Goal: Task Accomplishment & Management: Manage account settings

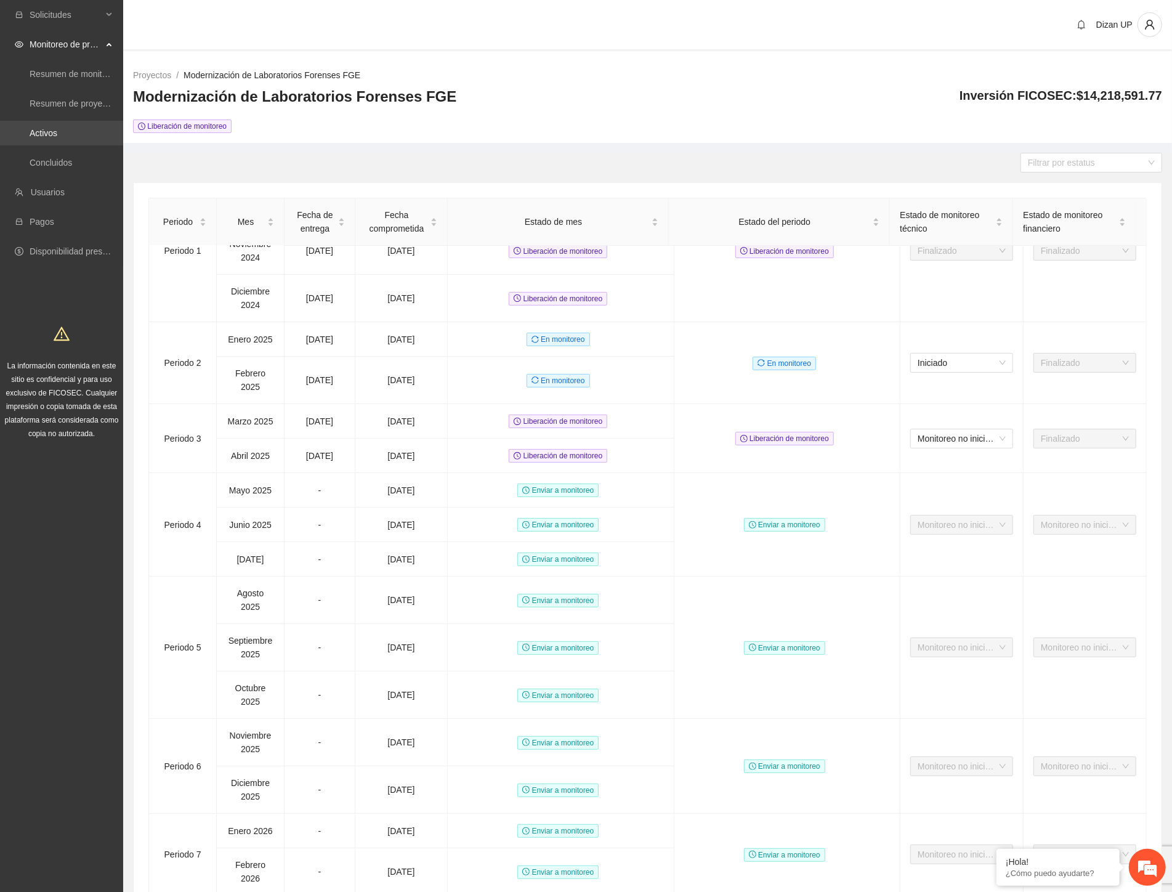
click at [55, 128] on link "Activos" at bounding box center [44, 133] width 28 height 10
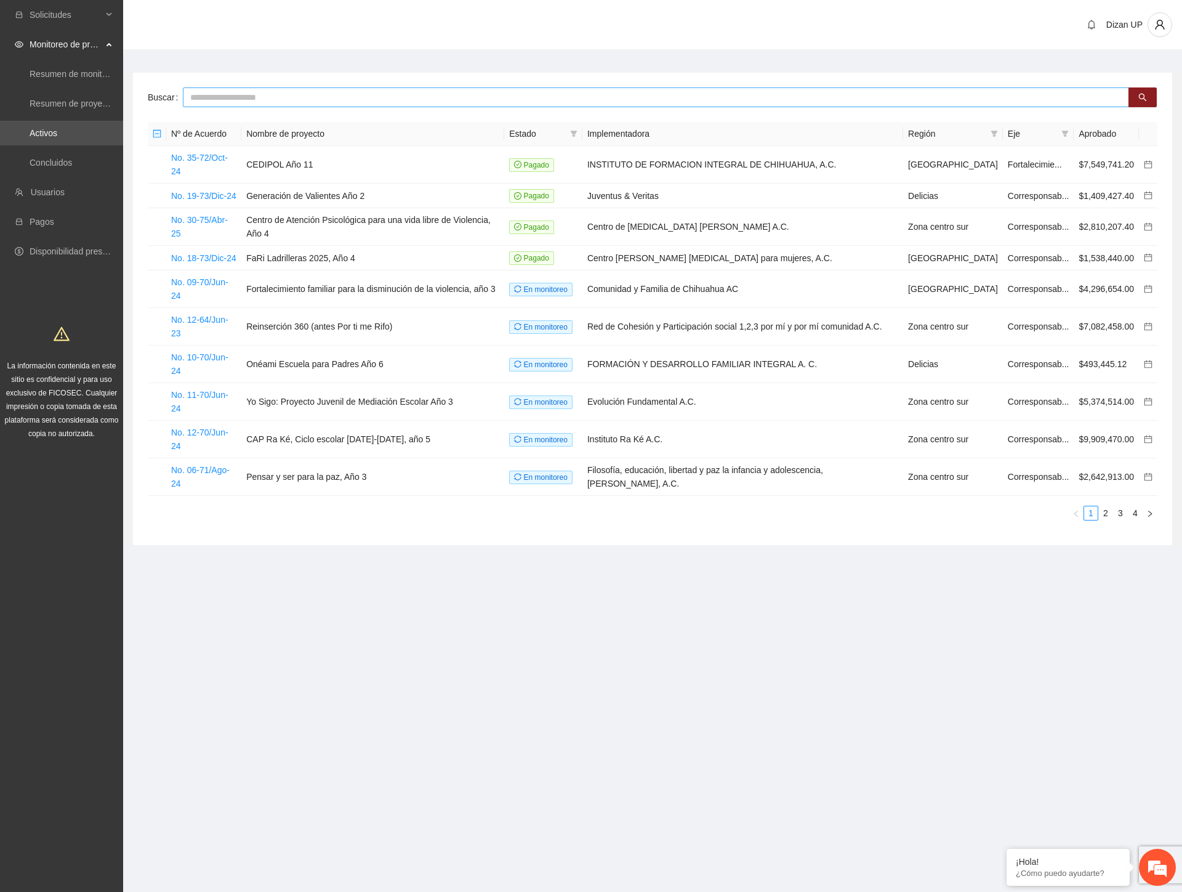
click at [312, 95] on input "text" at bounding box center [656, 97] width 946 height 20
type input "****"
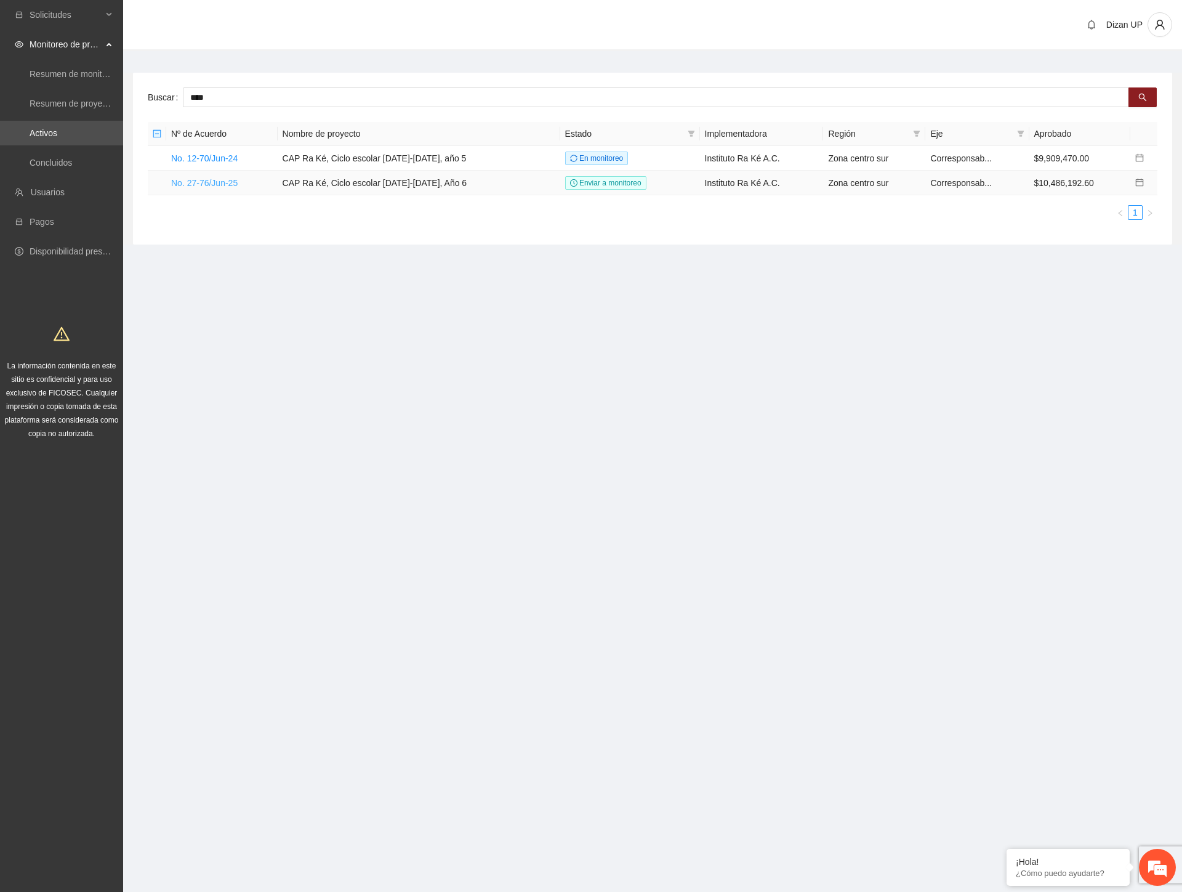
click at [199, 179] on link "No. 27-76/Jun-25" at bounding box center [204, 183] width 66 height 10
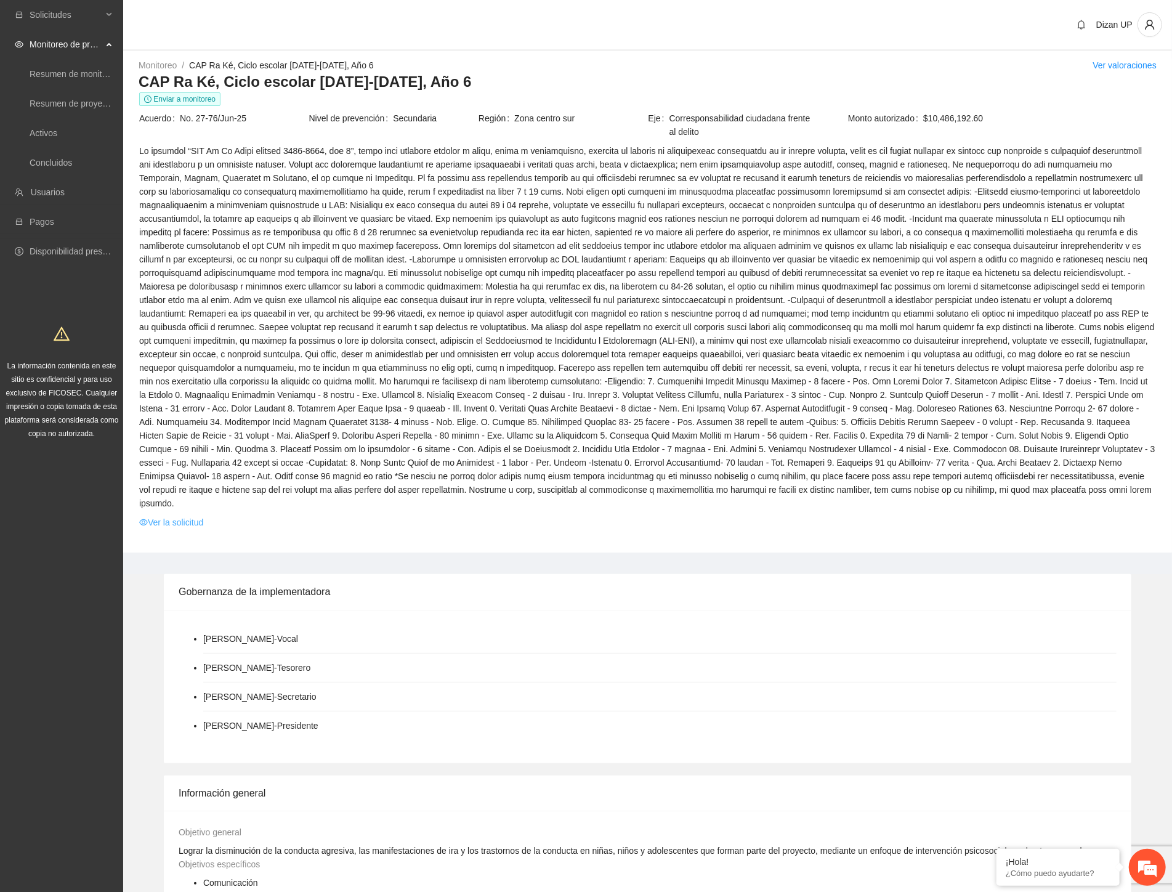
click at [190, 515] on link "Ver la solicitud" at bounding box center [171, 522] width 64 height 14
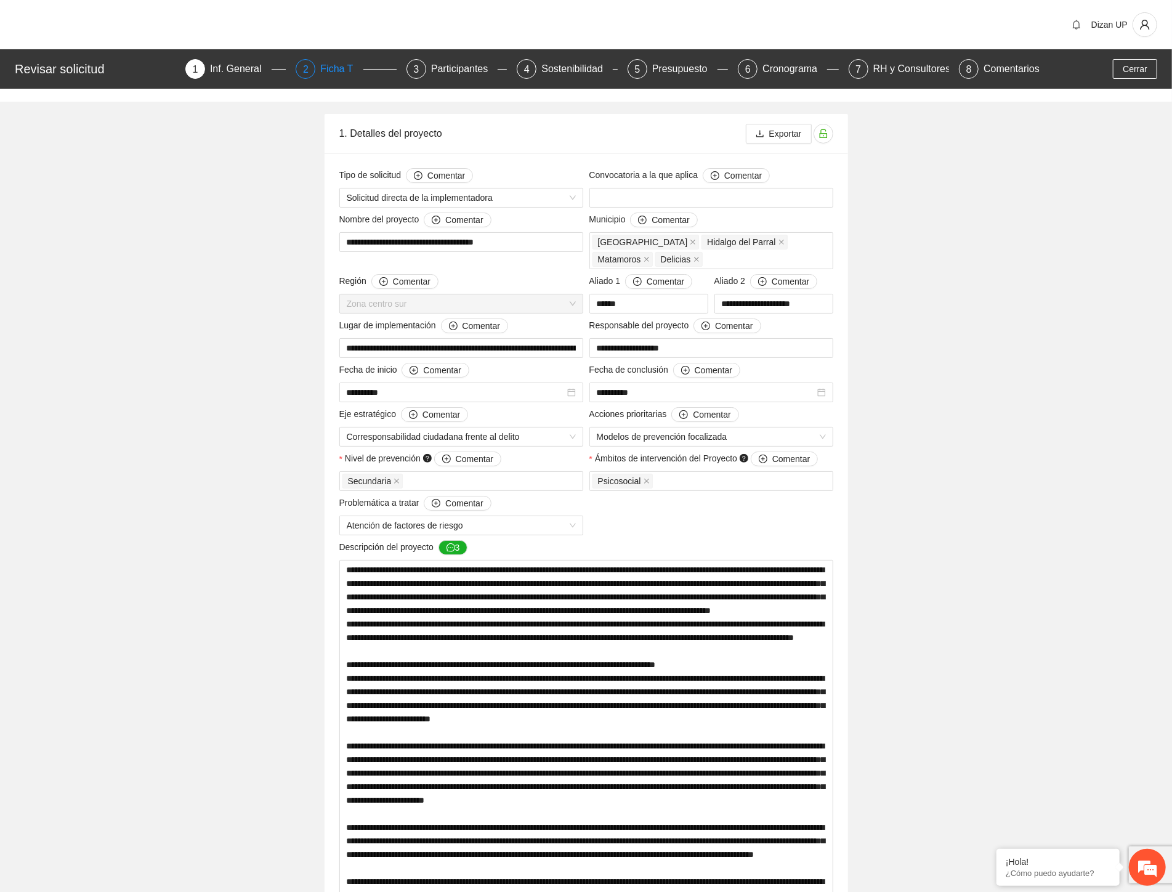
click at [326, 71] on div "Ficha T" at bounding box center [341, 69] width 42 height 20
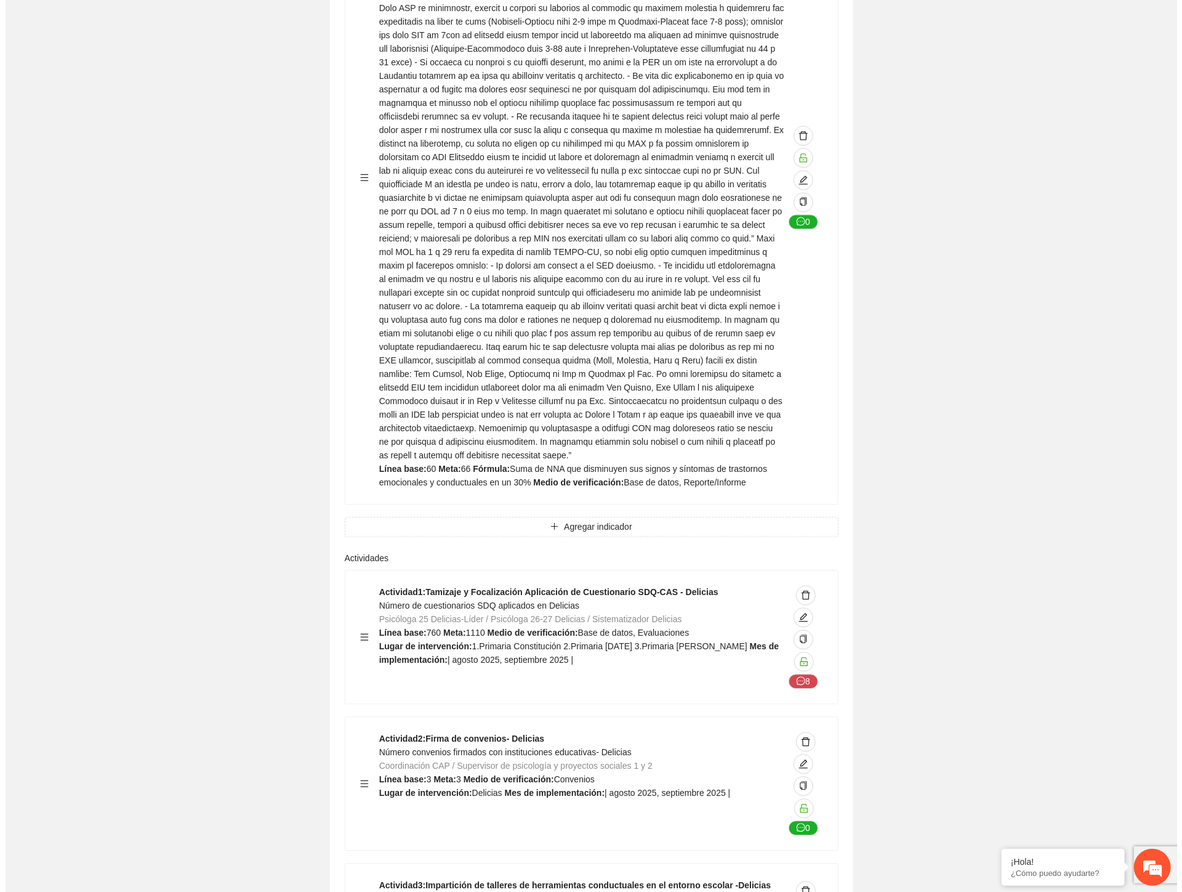
scroll to position [16111, 0]
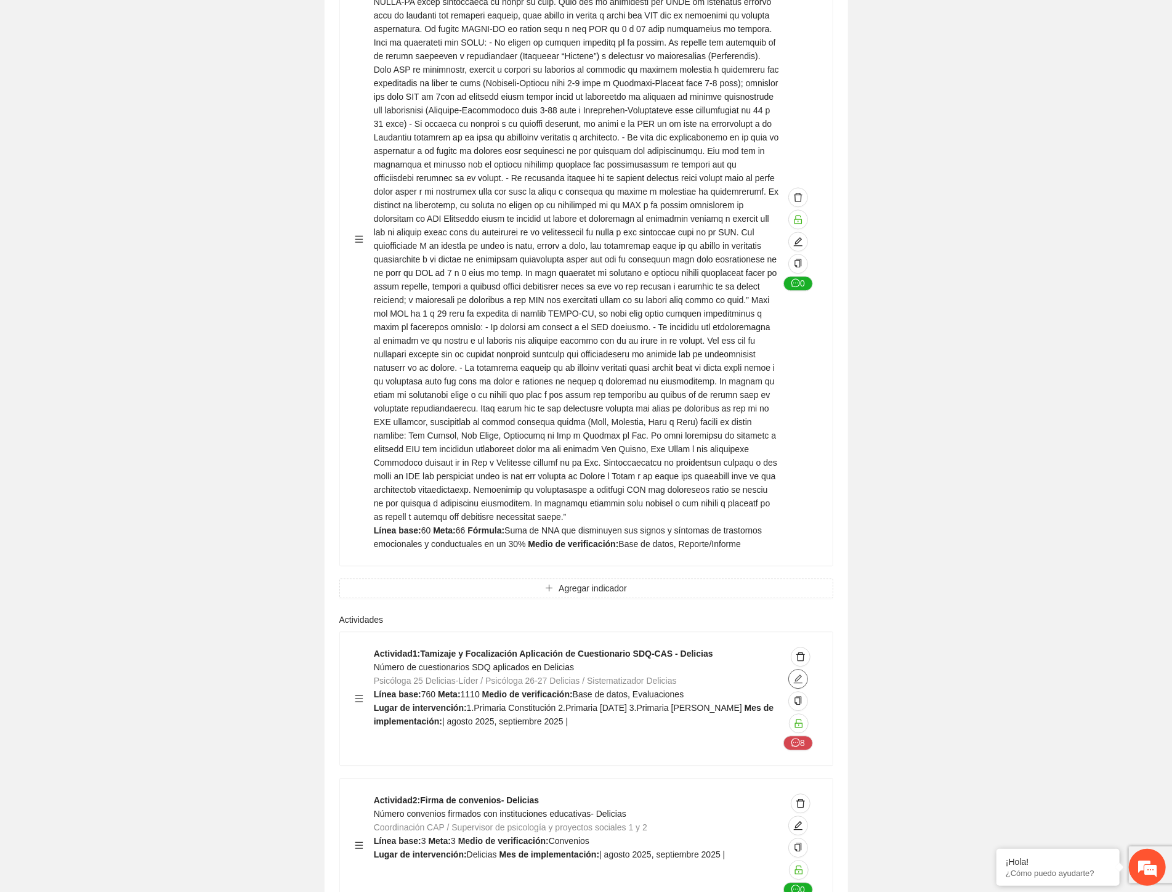
click at [794, 674] on icon "edit" at bounding box center [798, 679] width 10 height 10
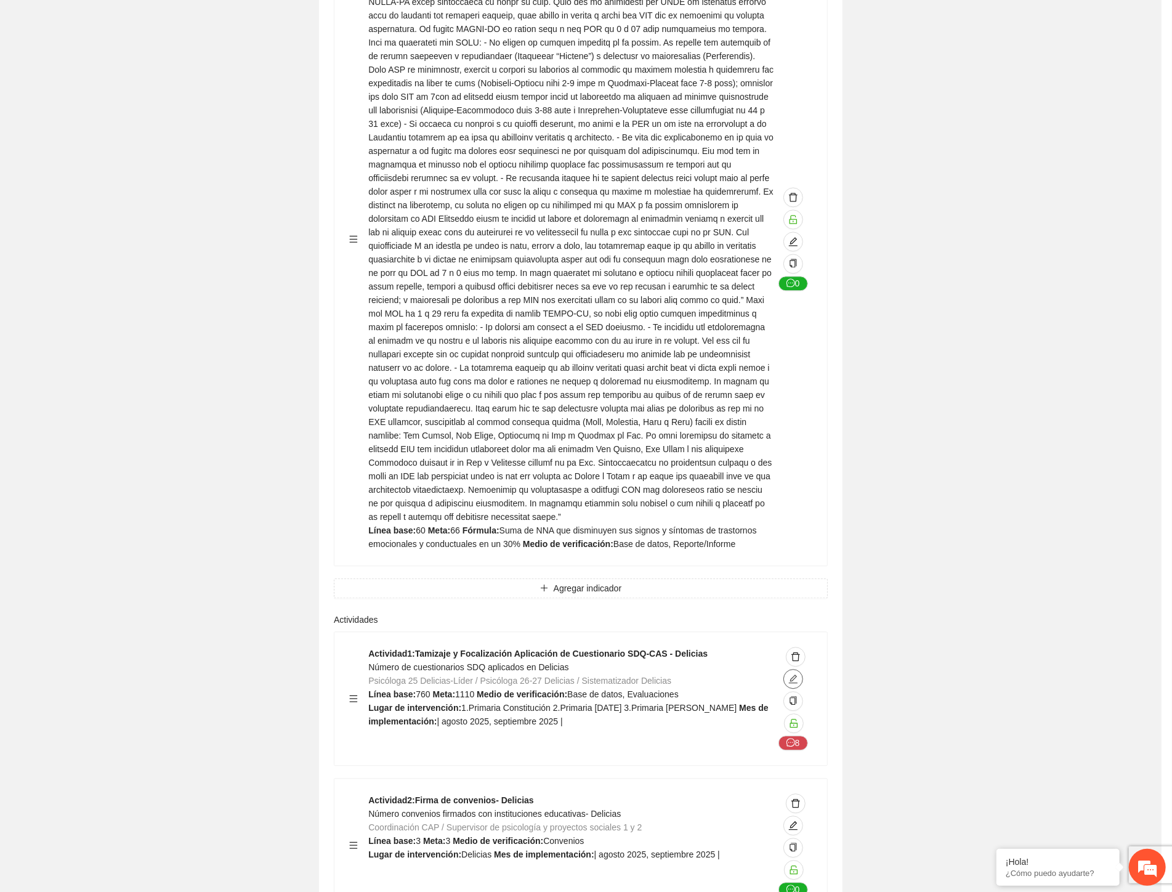
type textarea "**********"
type input "**********"
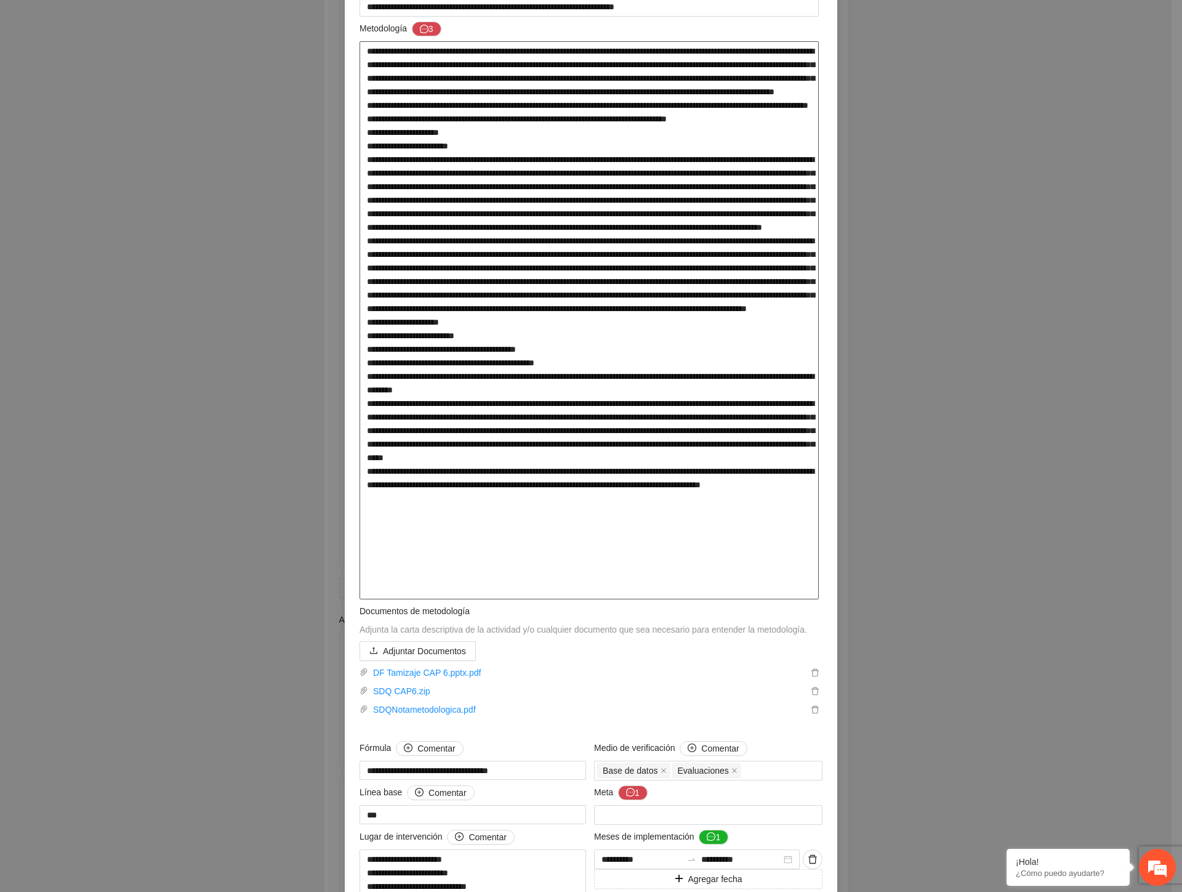
scroll to position [342, 0]
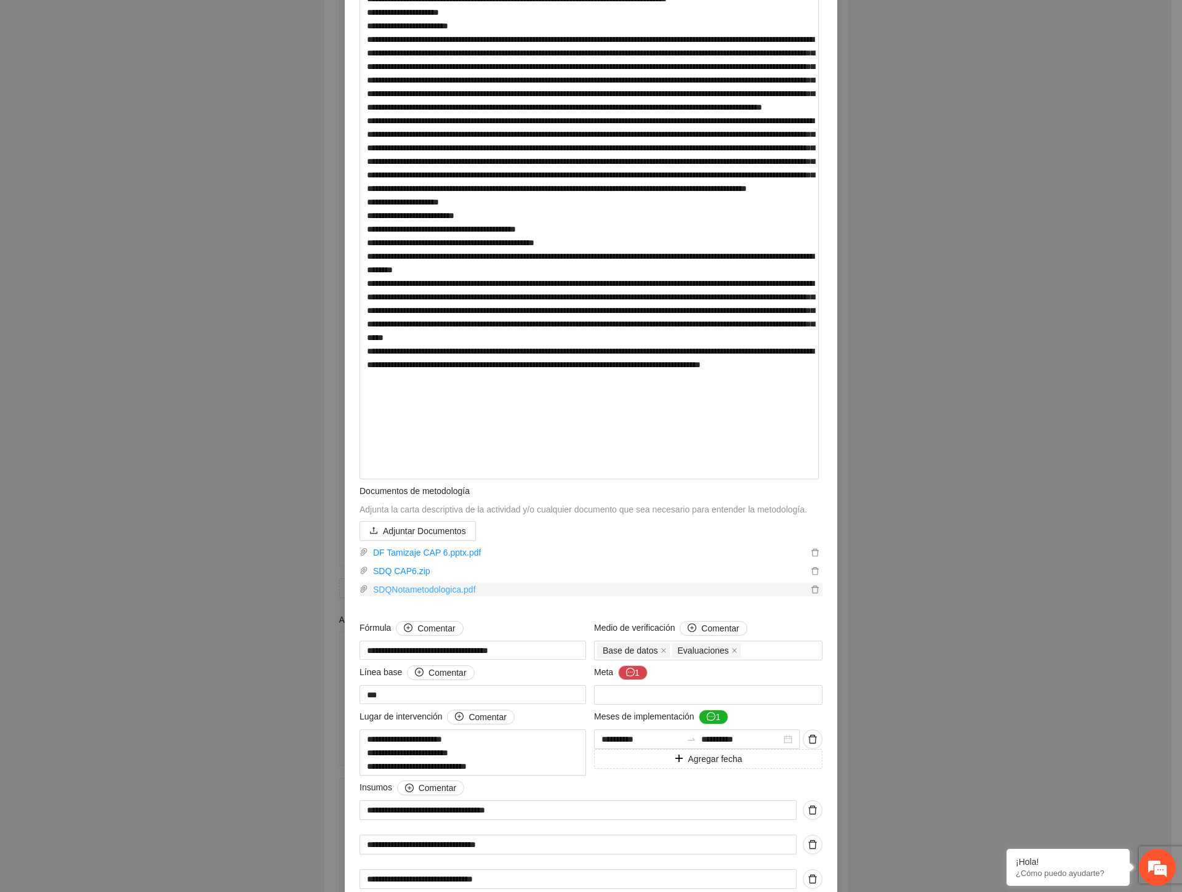
click at [432, 596] on link "SDQNotametodologica.pdf" at bounding box center [588, 589] width 440 height 14
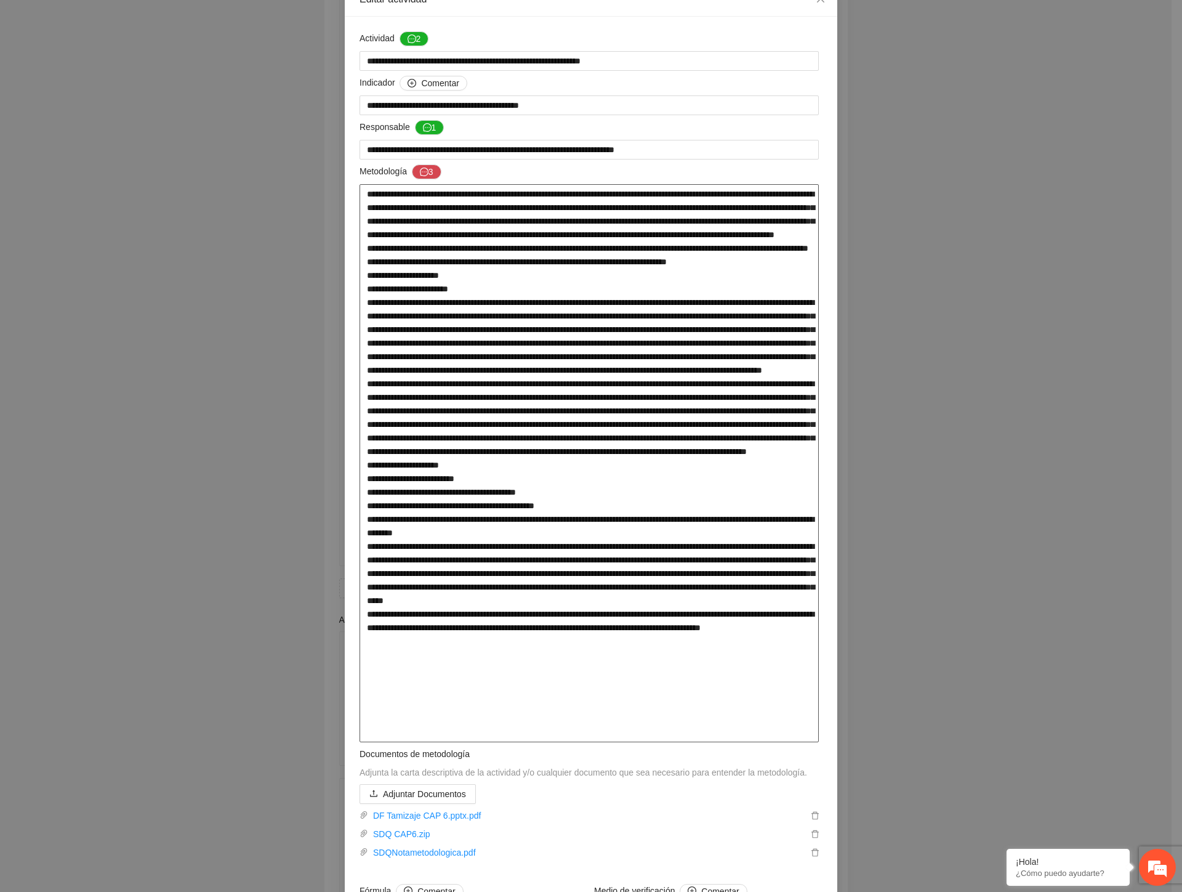
scroll to position [0, 0]
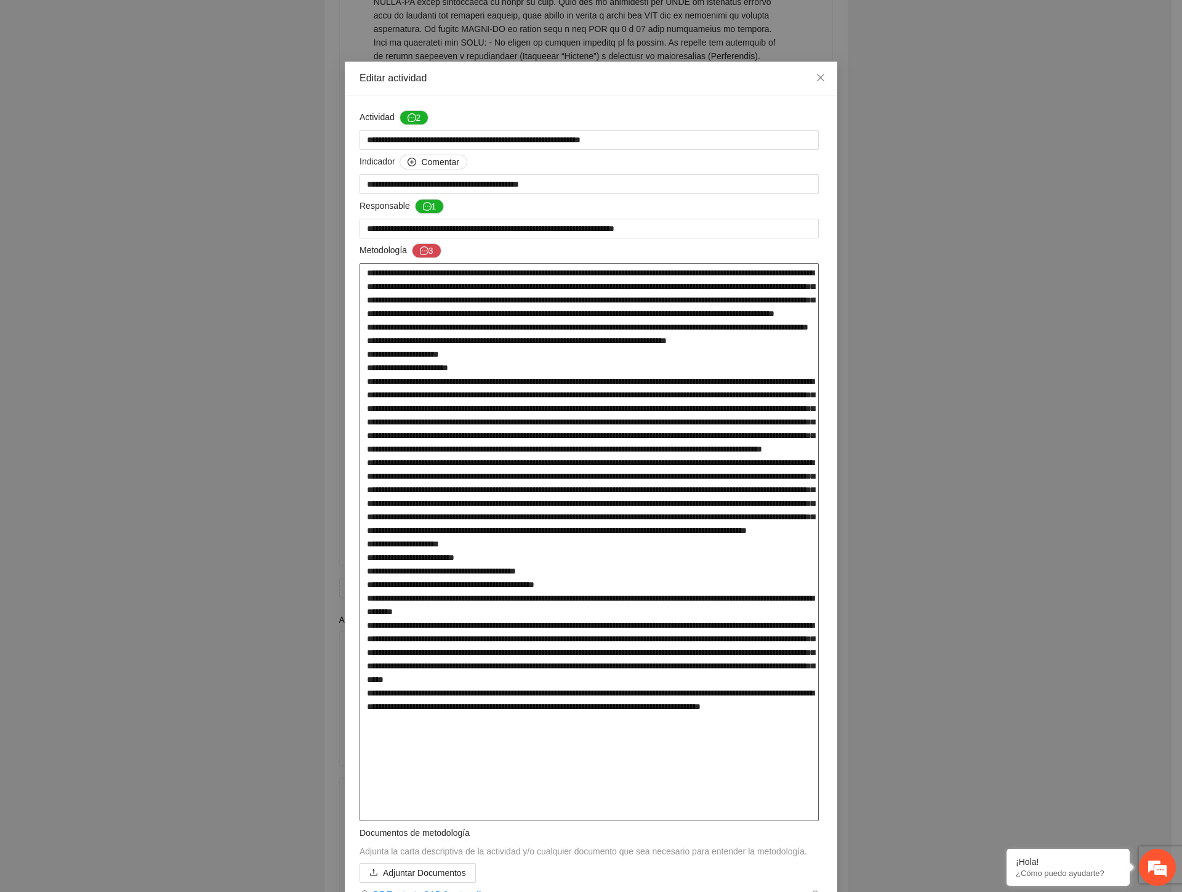
click at [409, 280] on textarea at bounding box center [589, 542] width 459 height 558
drag, startPoint x: 599, startPoint y: 286, endPoint x: 526, endPoint y: 312, distance: 77.7
click at [526, 312] on textarea at bounding box center [589, 542] width 459 height 558
drag, startPoint x: 360, startPoint y: 339, endPoint x: 481, endPoint y: 392, distance: 132.4
click at [481, 392] on textarea at bounding box center [589, 542] width 459 height 558
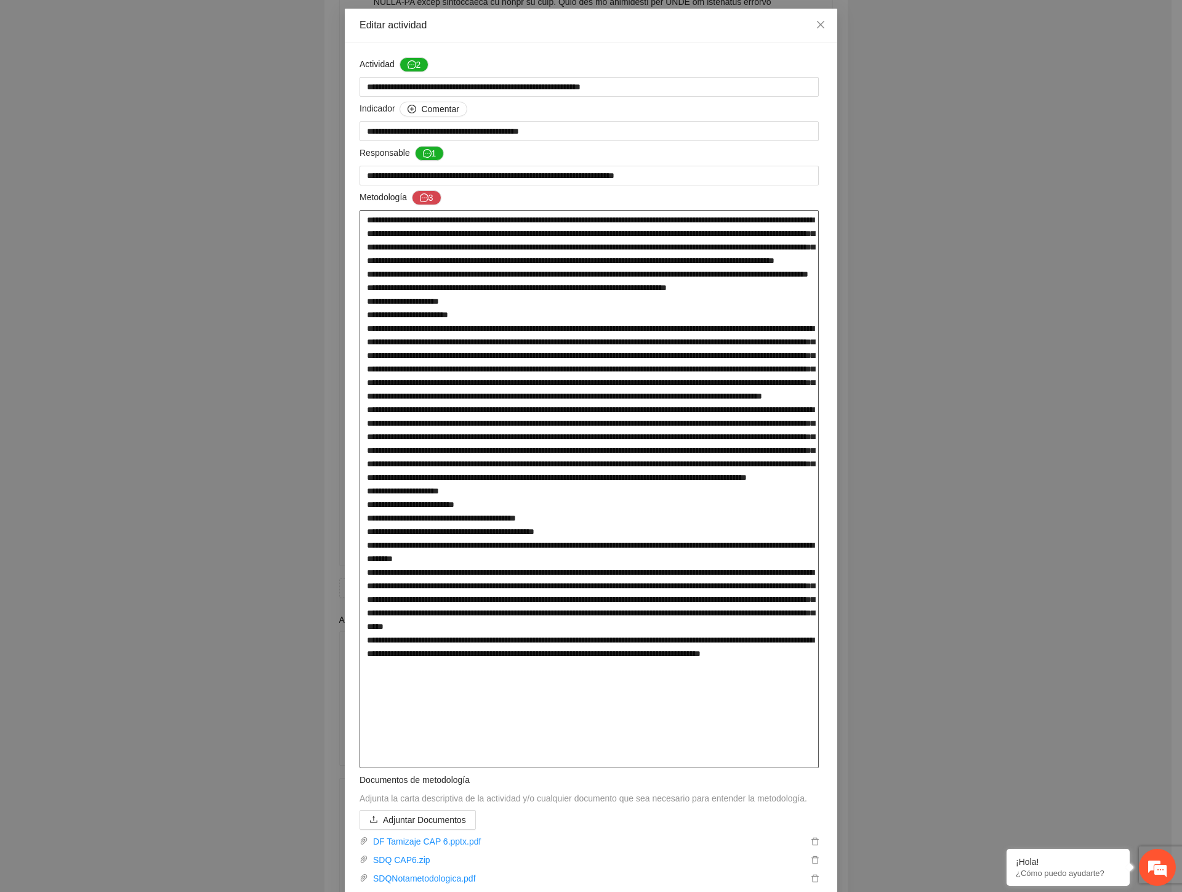
scroll to position [137, 0]
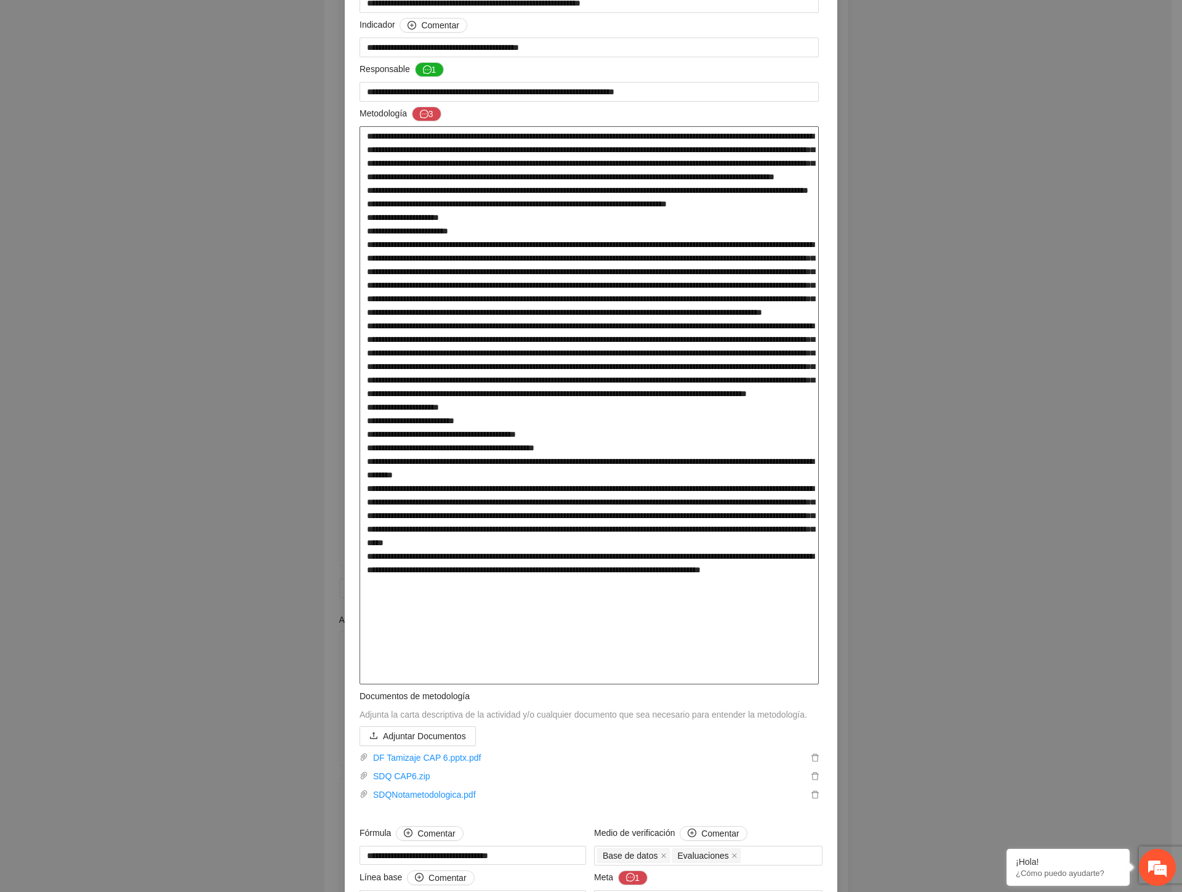
drag, startPoint x: 360, startPoint y: 270, endPoint x: 581, endPoint y: 524, distance: 336.9
click at [581, 524] on textarea at bounding box center [589, 405] width 459 height 558
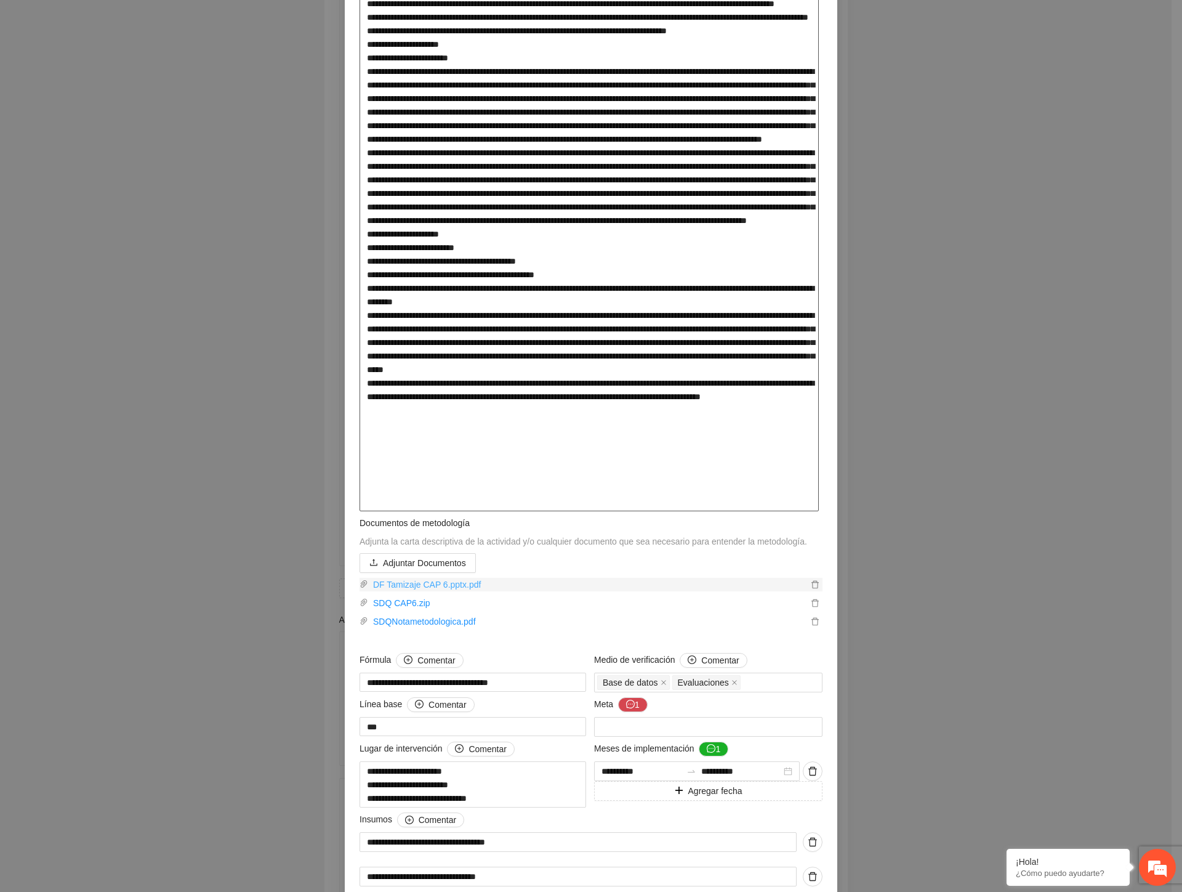
scroll to position [342, 0]
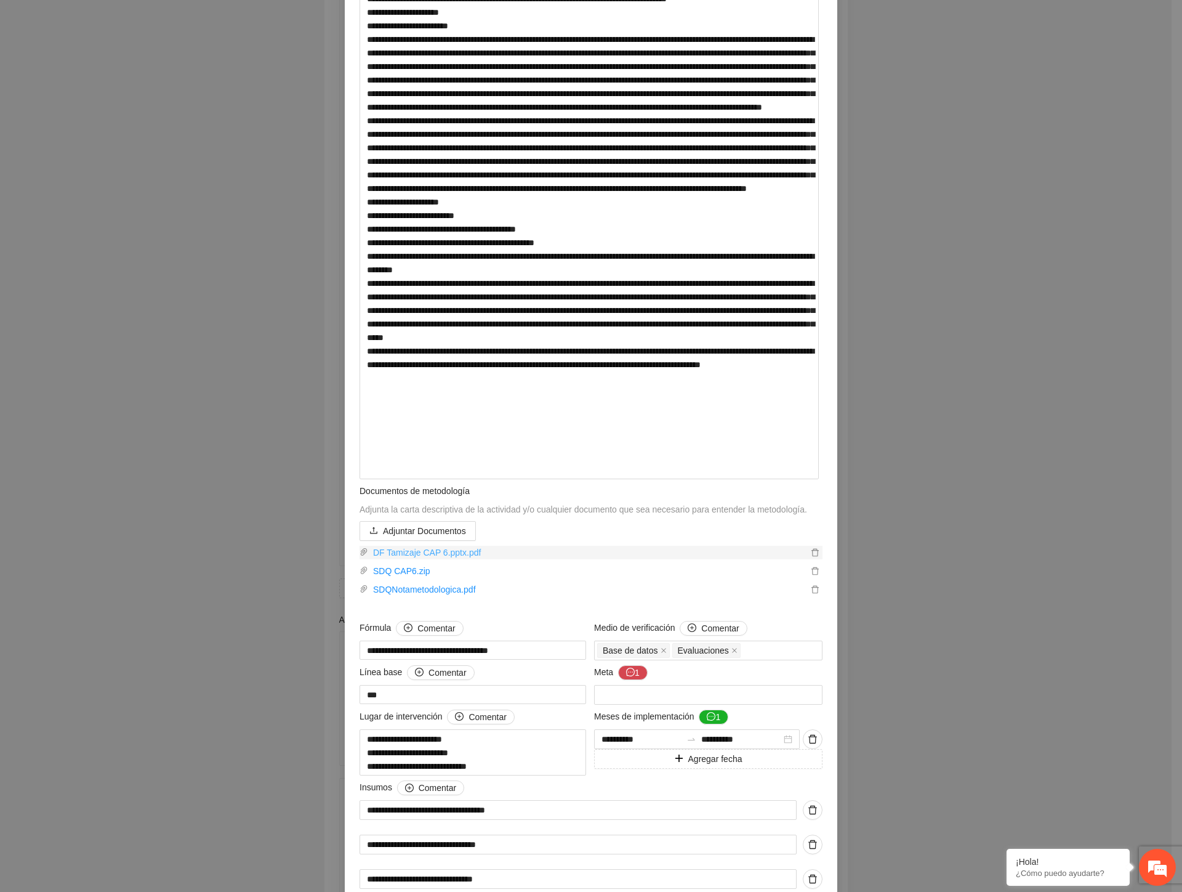
click at [398, 559] on link "DF Tamizaje CAP 6.pptx.pdf" at bounding box center [588, 553] width 440 height 14
click at [411, 575] on link "SDQ CAP6.zip" at bounding box center [588, 571] width 440 height 14
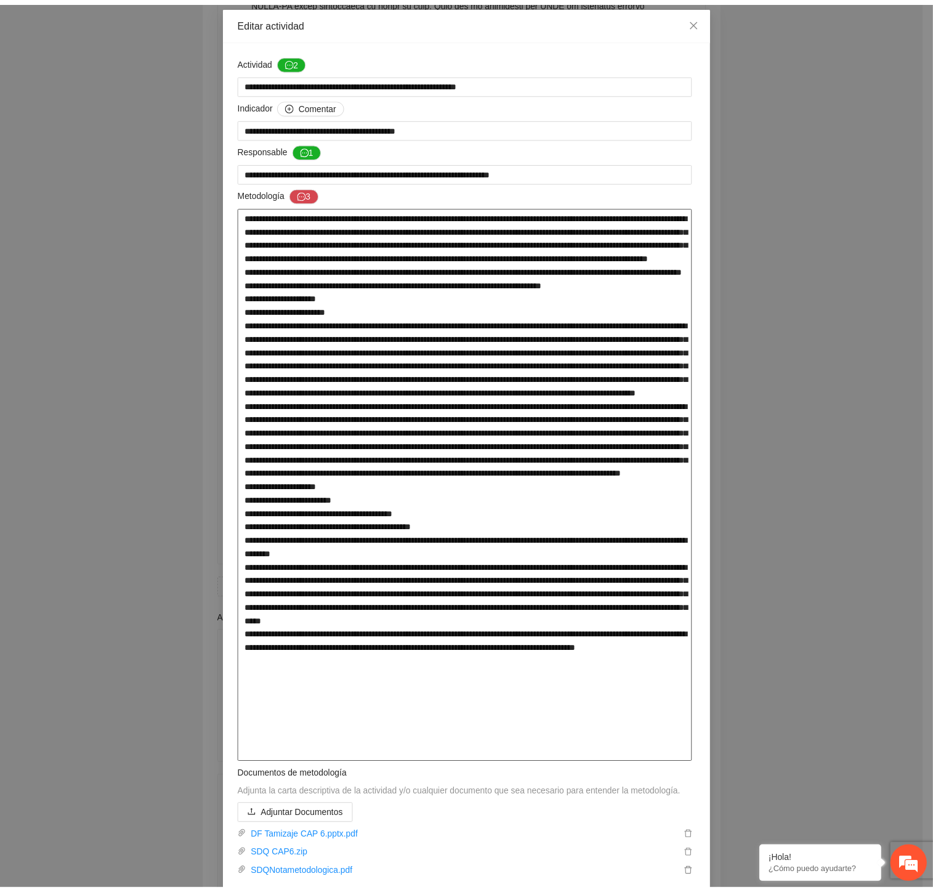
scroll to position [0, 0]
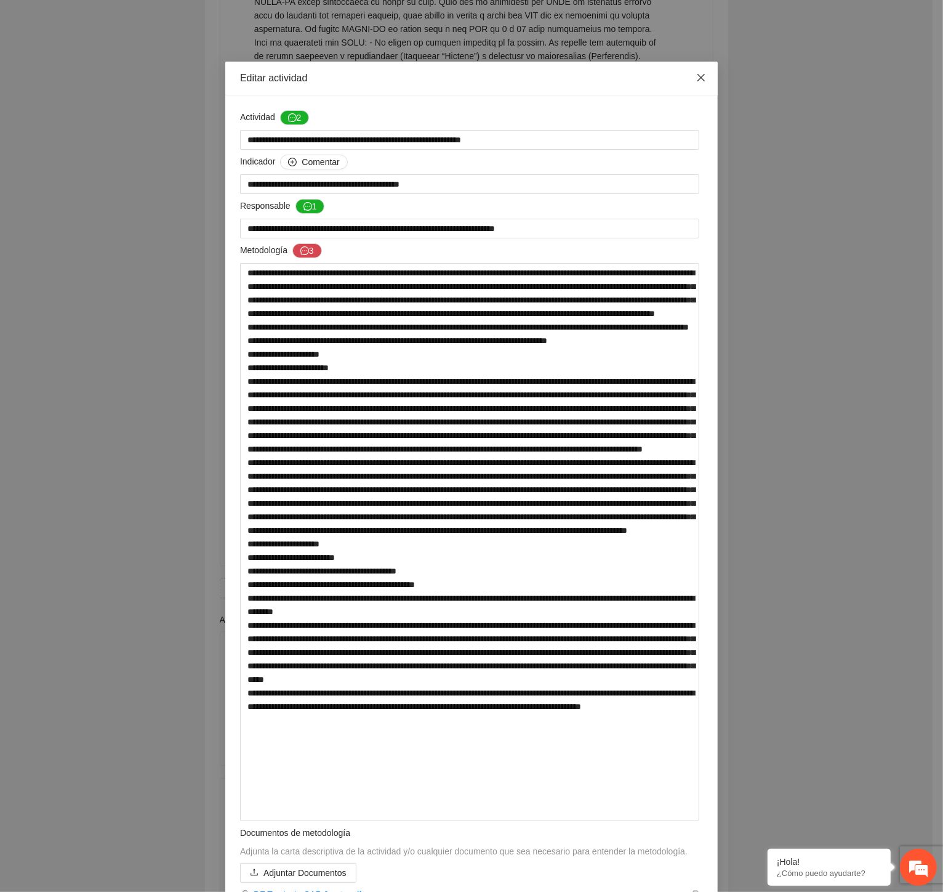
click at [696, 79] on icon "close" at bounding box center [701, 78] width 10 height 10
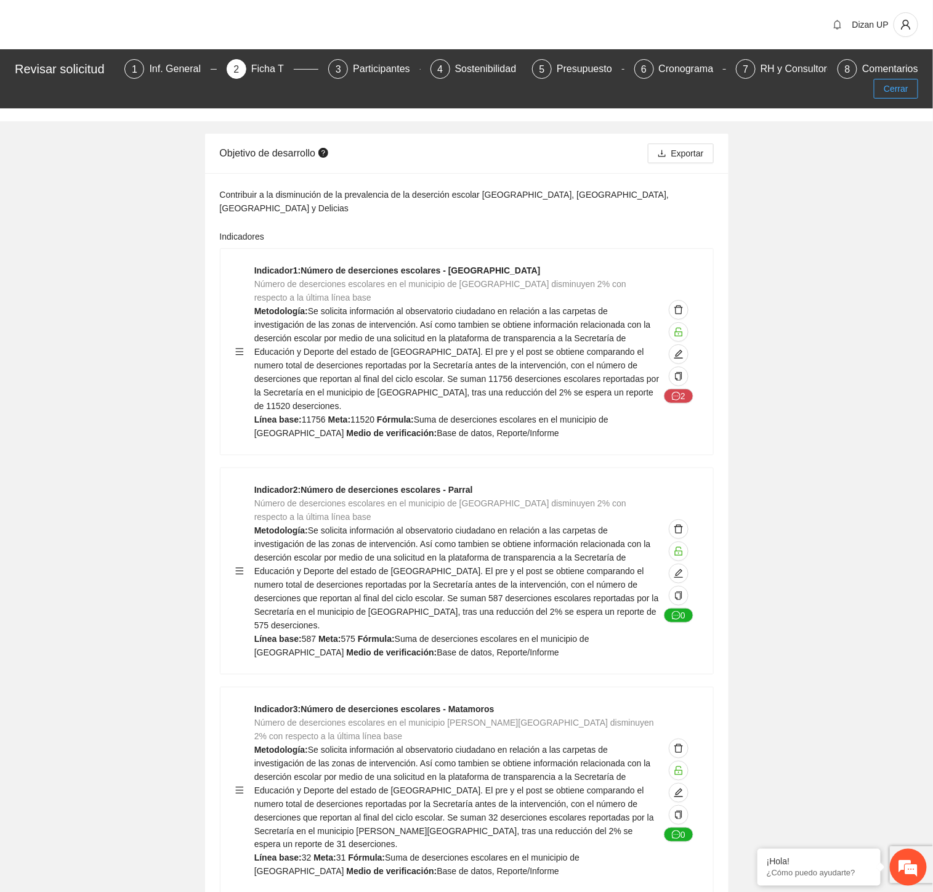
click at [897, 87] on span "Cerrar" at bounding box center [896, 89] width 25 height 14
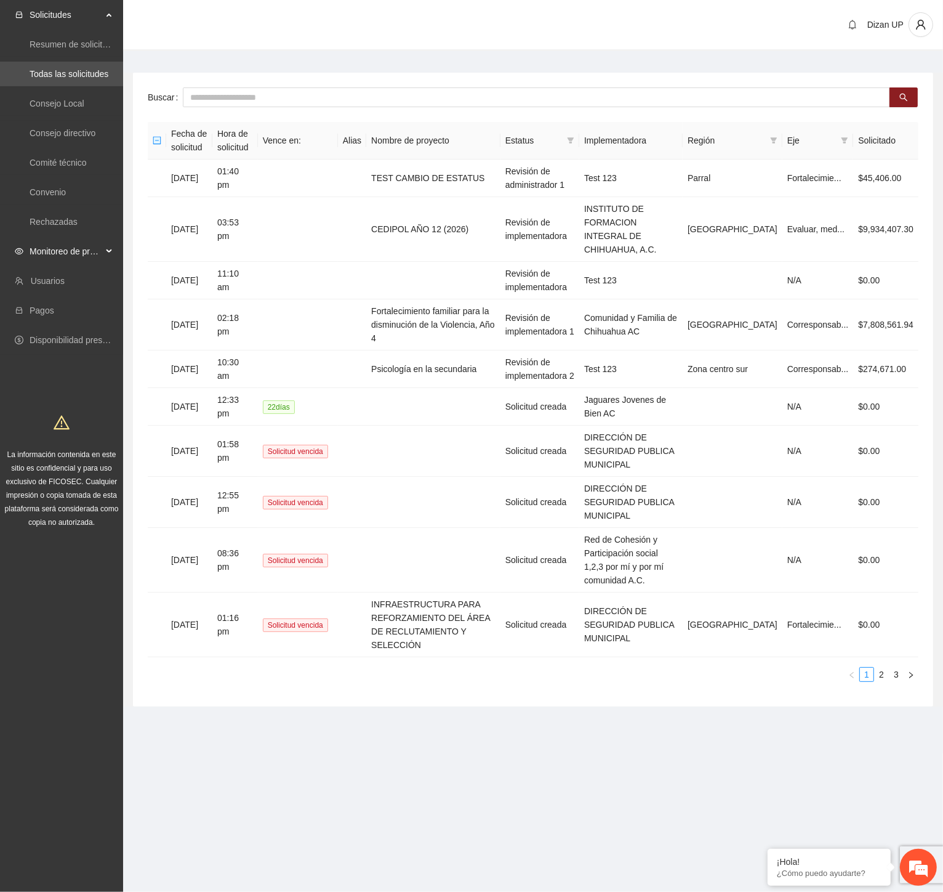
click at [70, 248] on span "Monitoreo de proyectos" at bounding box center [66, 251] width 73 height 25
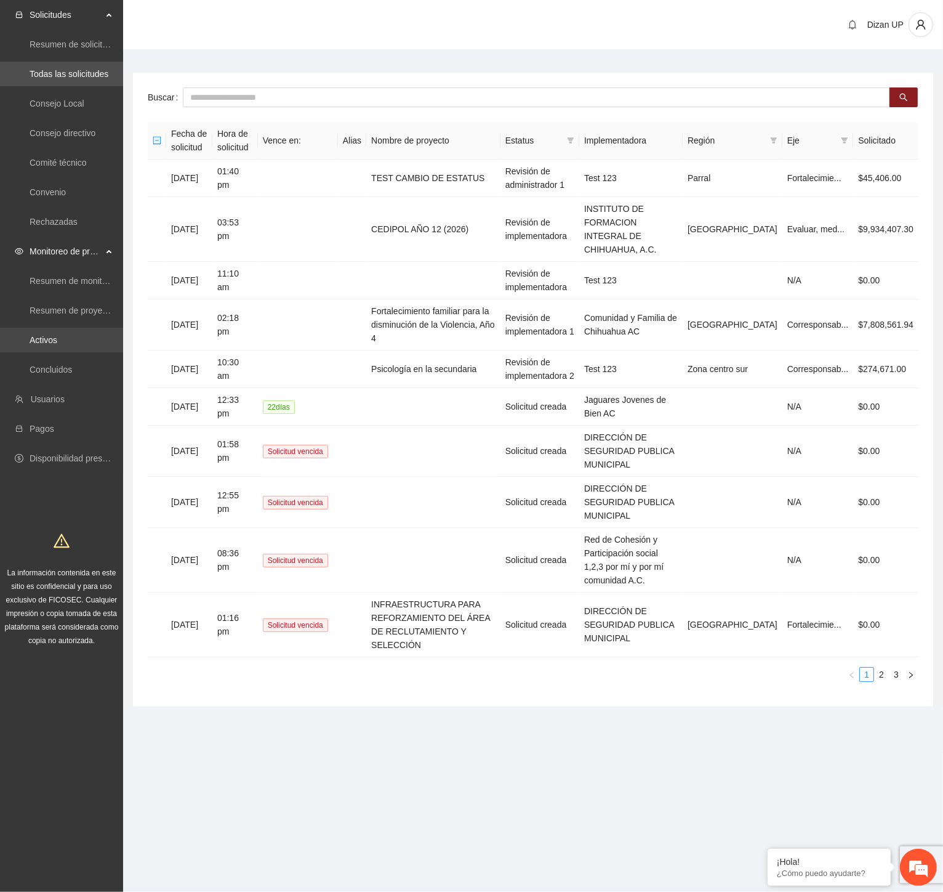
click at [34, 343] on link "Activos" at bounding box center [44, 340] width 28 height 10
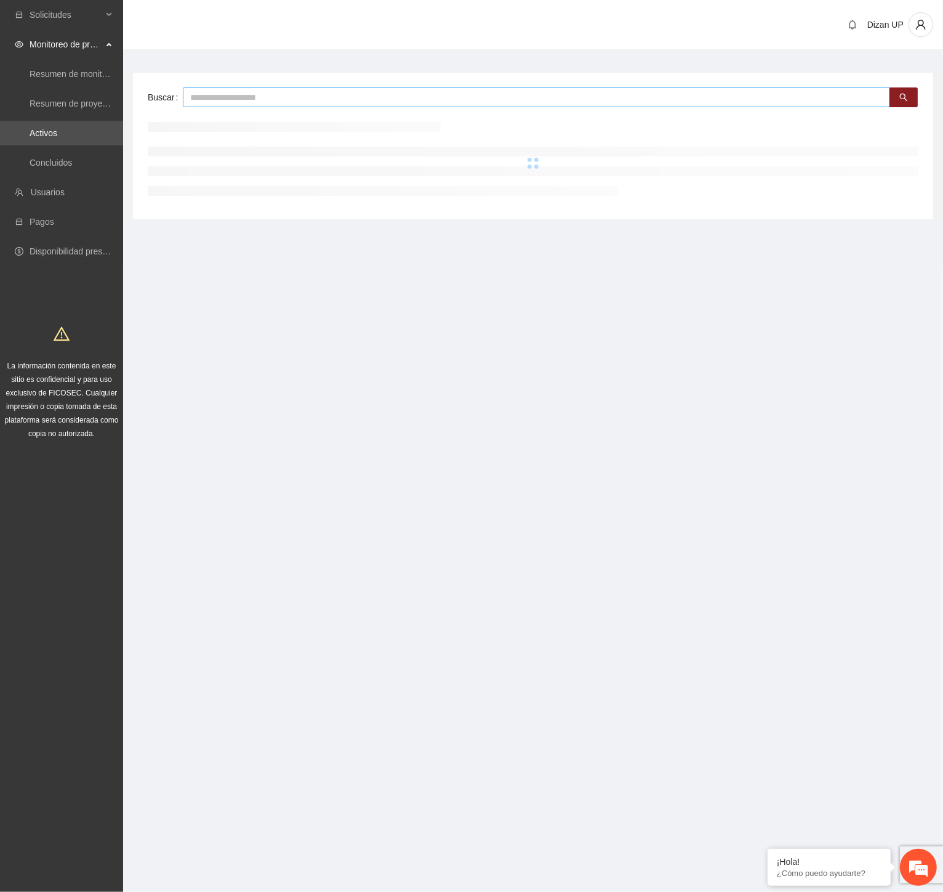
click at [194, 96] on input "text" at bounding box center [536, 97] width 707 height 20
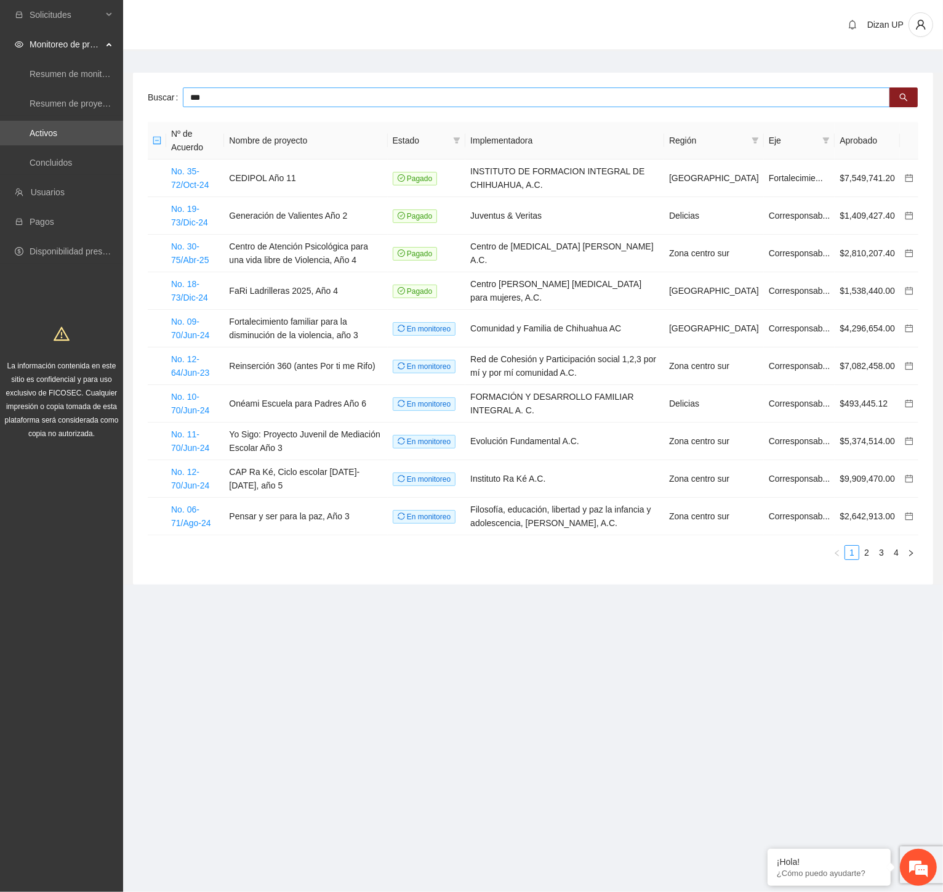
type input "***"
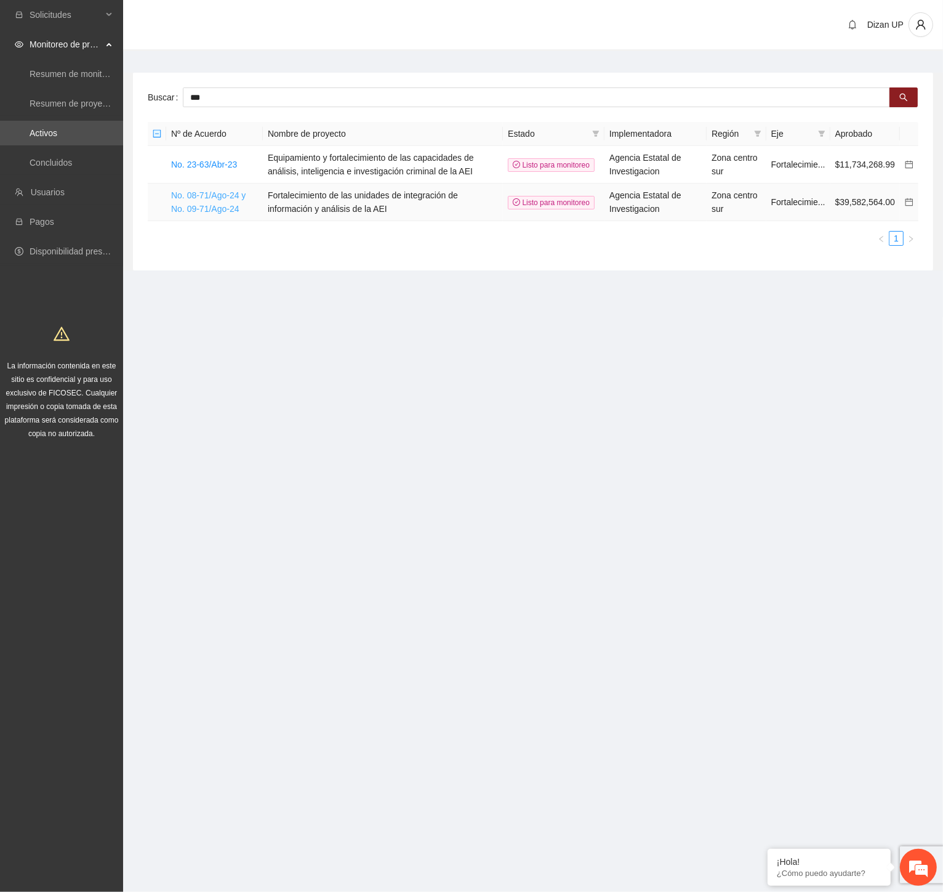
click at [219, 198] on link "No. 08-71/Ago-24 y No. 09-71/Ago-24" at bounding box center [208, 201] width 75 height 23
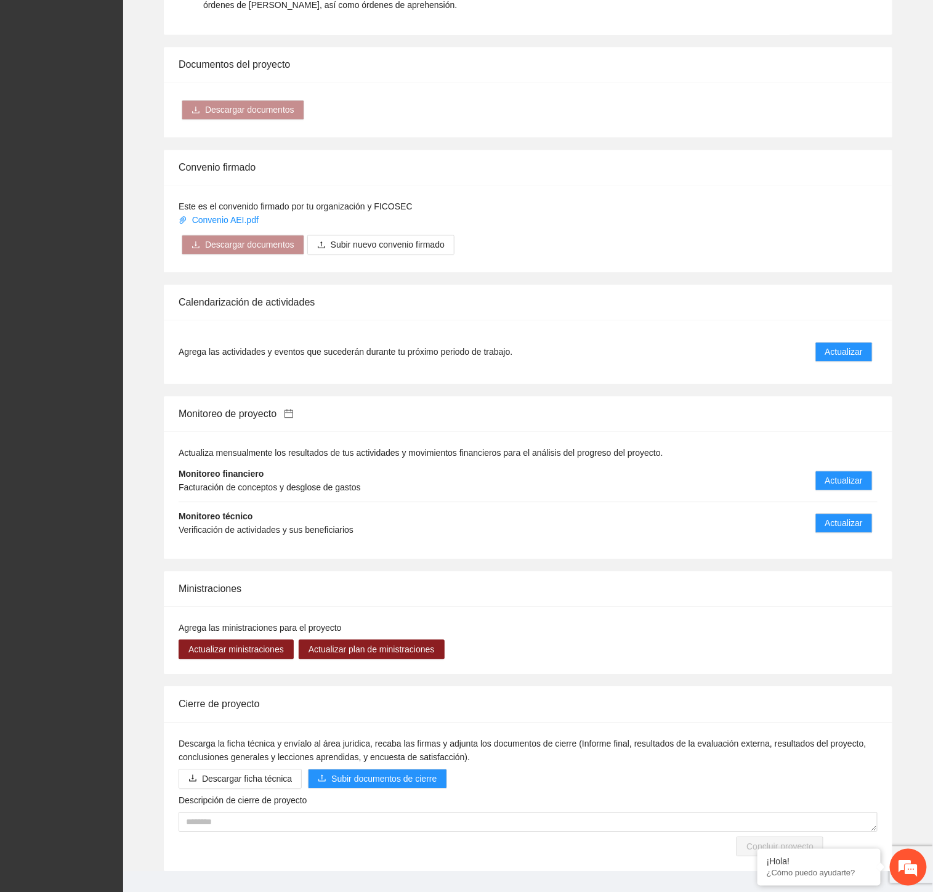
scroll to position [828, 0]
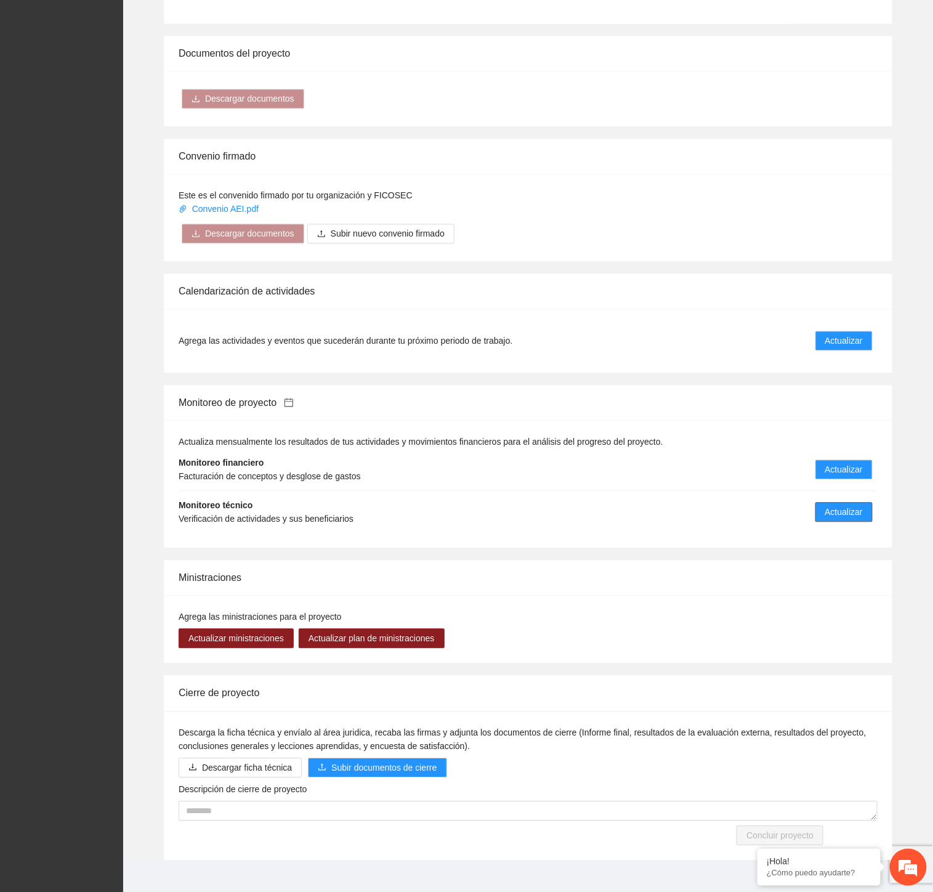
click at [856, 506] on span "Actualizar" at bounding box center [844, 513] width 38 height 14
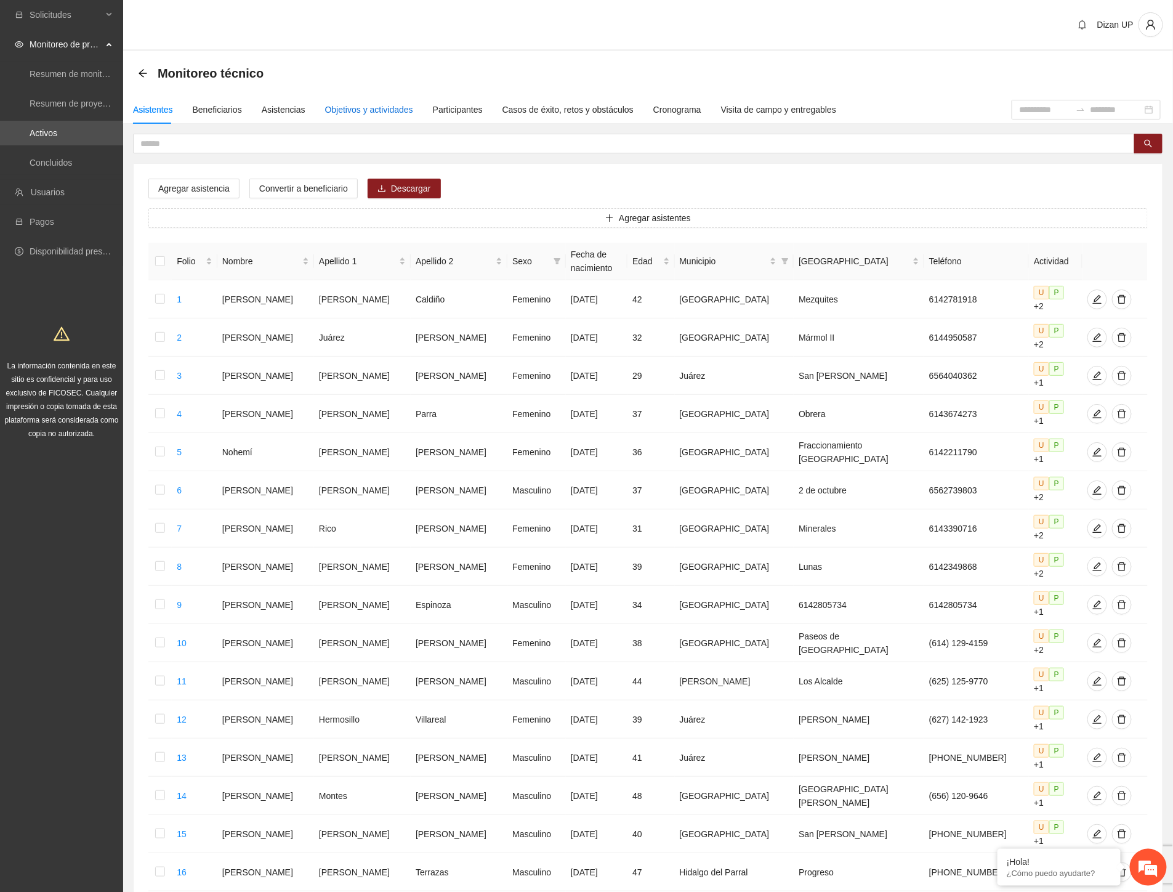
click at [354, 108] on div "Objetivos y actividades" at bounding box center [369, 110] width 88 height 14
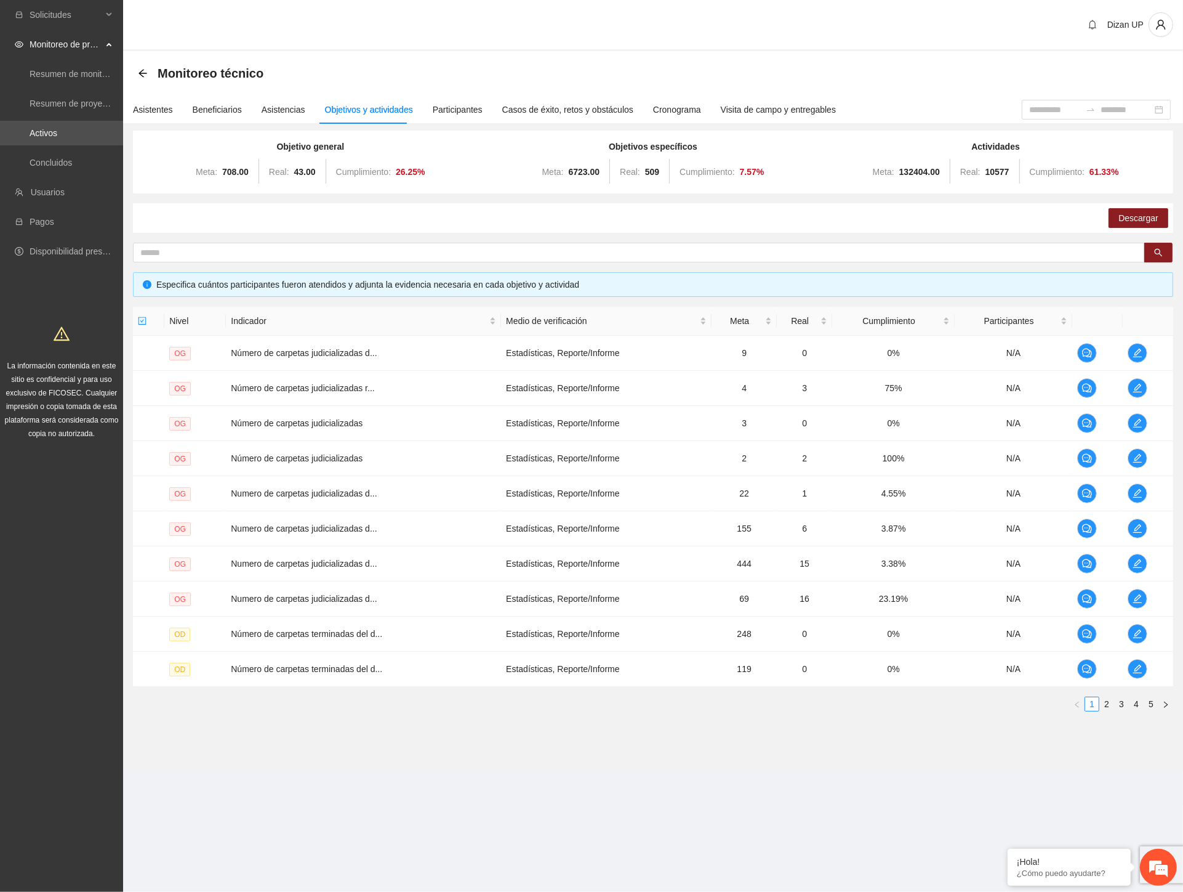
click at [982, 43] on div "Dizan UP" at bounding box center [653, 25] width 1060 height 51
drag, startPoint x: 253, startPoint y: 359, endPoint x: 273, endPoint y: 384, distance: 31.5
click at [256, 358] on td "Número de carpetas judicializadas d..." at bounding box center [363, 353] width 275 height 35
drag, startPoint x: 274, startPoint y: 389, endPoint x: 276, endPoint y: 395, distance: 6.4
click at [275, 389] on span "Número de carpetas judicializadas r..." at bounding box center [302, 388] width 143 height 10
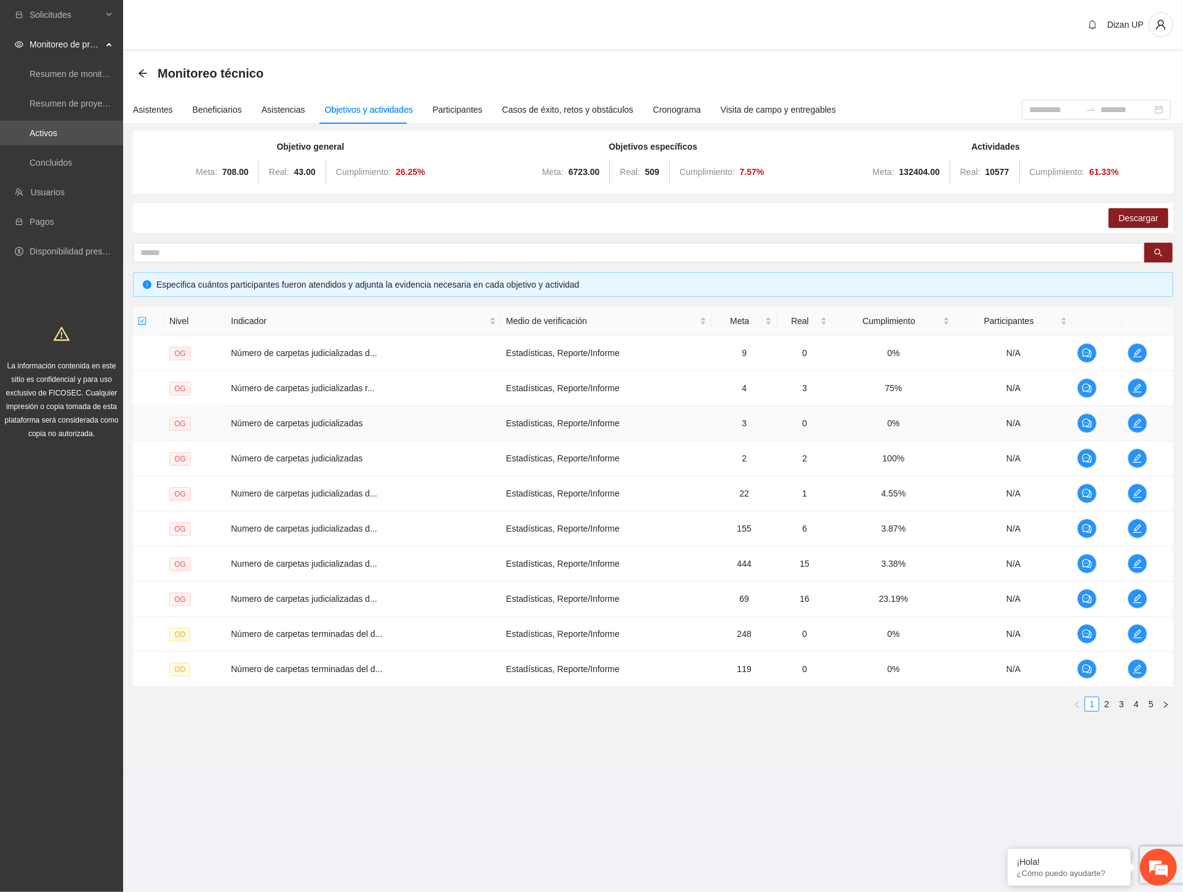
click at [288, 423] on td "Número de carpetas judicializadas" at bounding box center [363, 423] width 275 height 35
click at [312, 459] on td "Número de carpetas judicializadas" at bounding box center [363, 458] width 275 height 35
click at [323, 489] on span "Numero de carpetas judicializadas d..." at bounding box center [304, 493] width 146 height 10
drag, startPoint x: 326, startPoint y: 522, endPoint x: 318, endPoint y: 525, distance: 8.6
click at [326, 523] on span "Numero de carpetas judicializadas d..." at bounding box center [304, 528] width 146 height 10
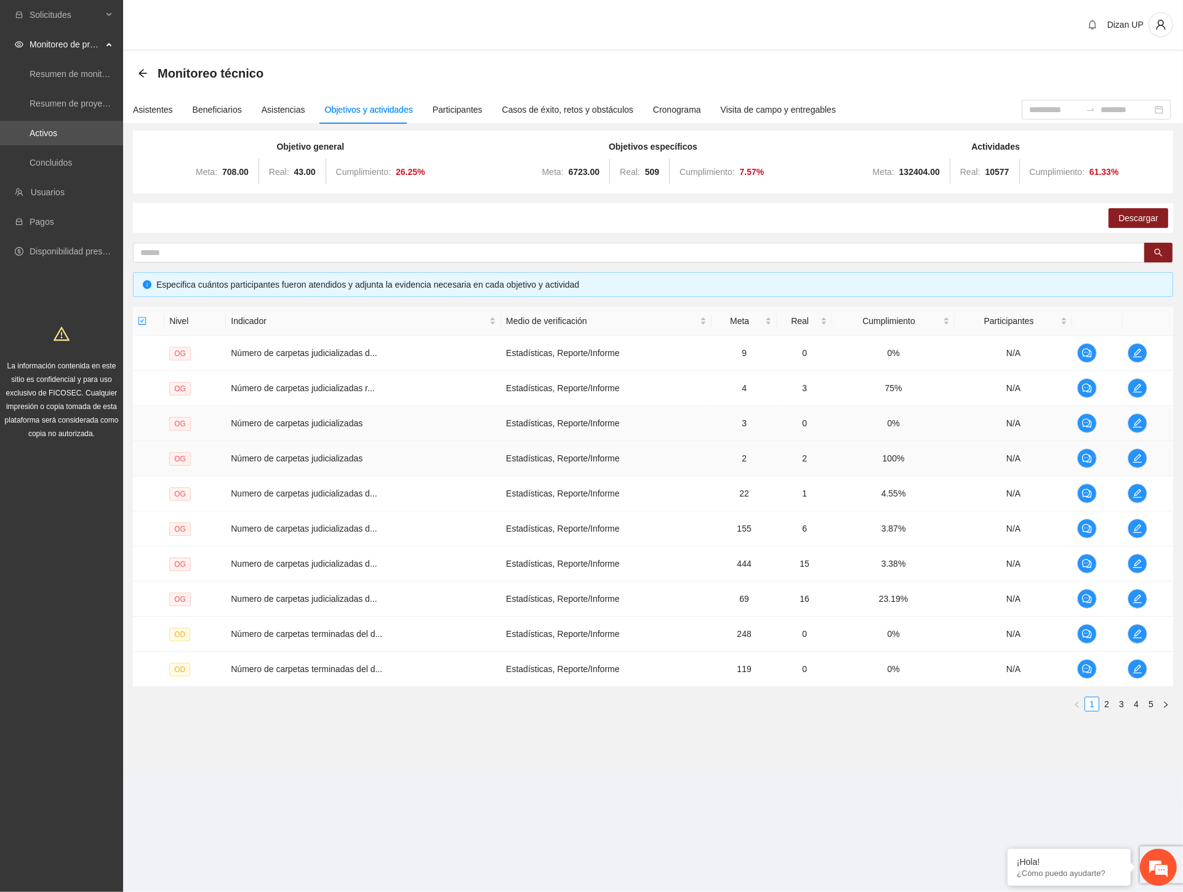
drag, startPoint x: 616, startPoint y: 440, endPoint x: 610, endPoint y: 438, distance: 6.4
click at [616, 441] on td "Estadísticas, Reporte/Informe" at bounding box center [606, 458] width 211 height 35
click at [1136, 526] on icon "edit" at bounding box center [1138, 528] width 10 height 10
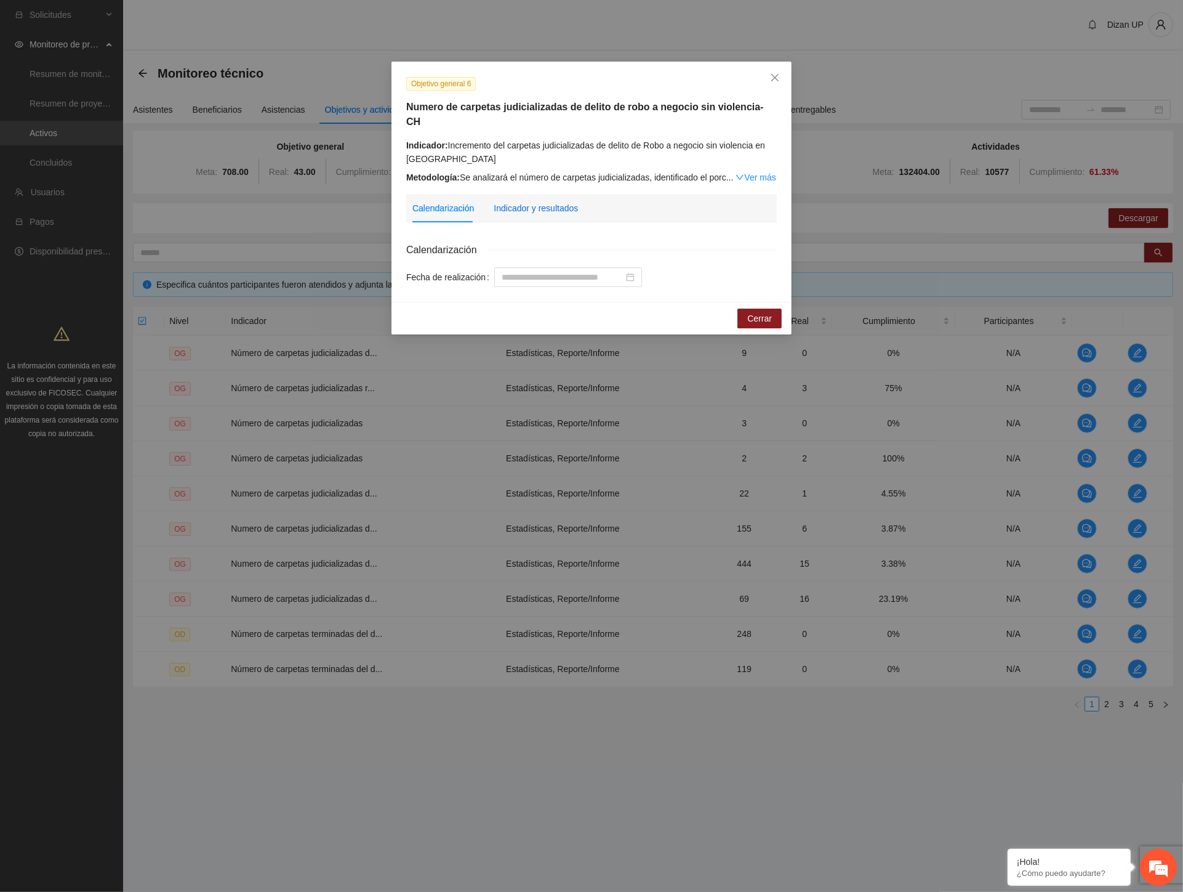
click at [512, 201] on div "Indicador y resultados" at bounding box center [536, 208] width 84 height 14
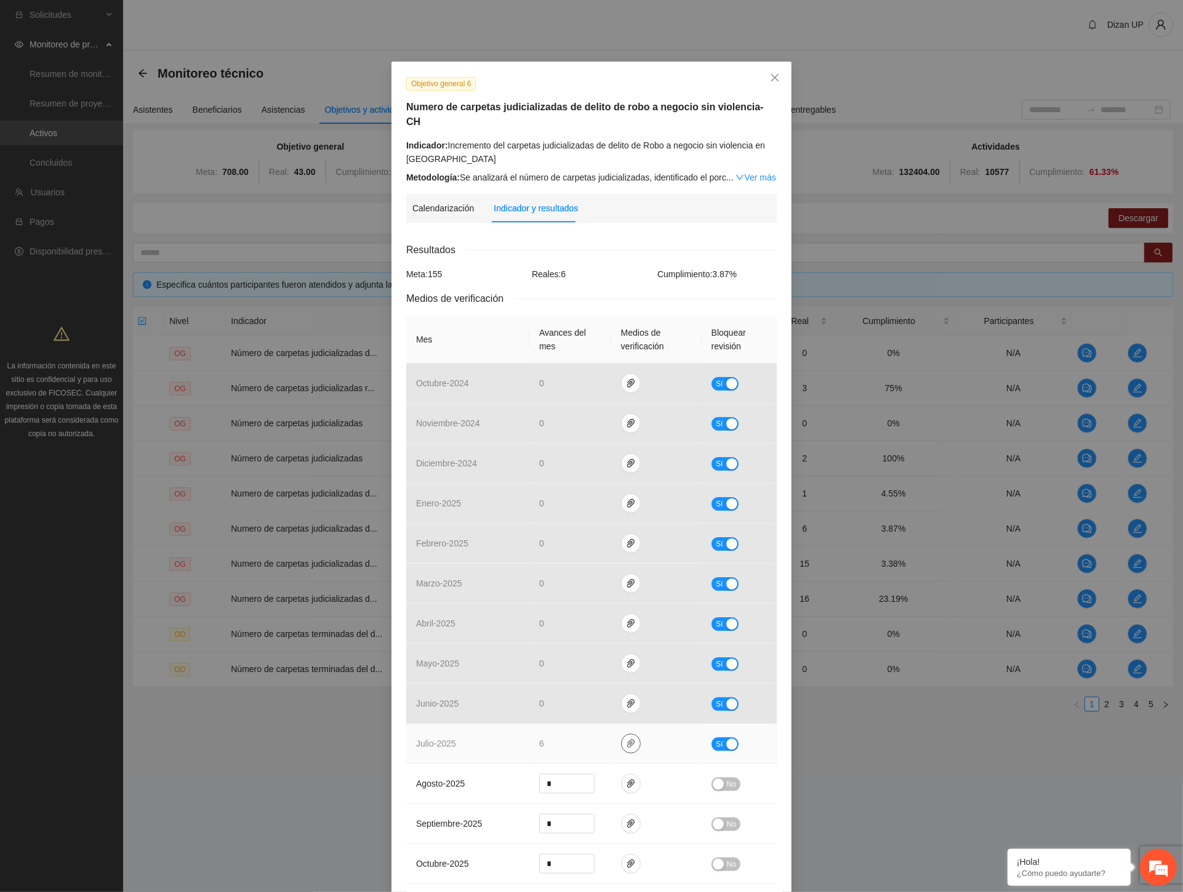
click at [626, 738] on icon "paper-clip" at bounding box center [631, 743] width 10 height 10
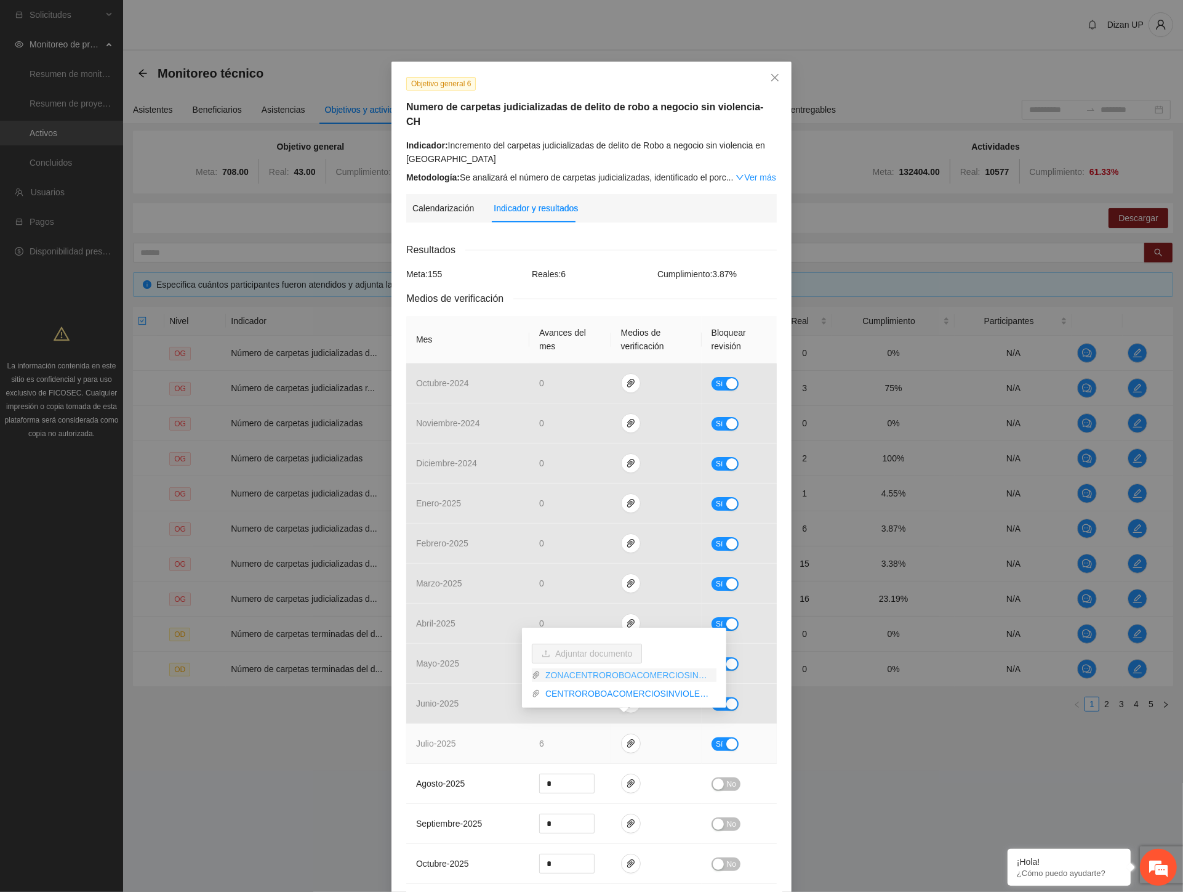
click at [565, 675] on link "ZONACENTROROBOACOMERCIOSINVIOLENCIA_0001.pdf" at bounding box center [629, 675] width 176 height 14
click at [570, 693] on link "CENTROROBOACOMERCIOSINVIOLENCIA.xlsx" at bounding box center [629, 694] width 176 height 14
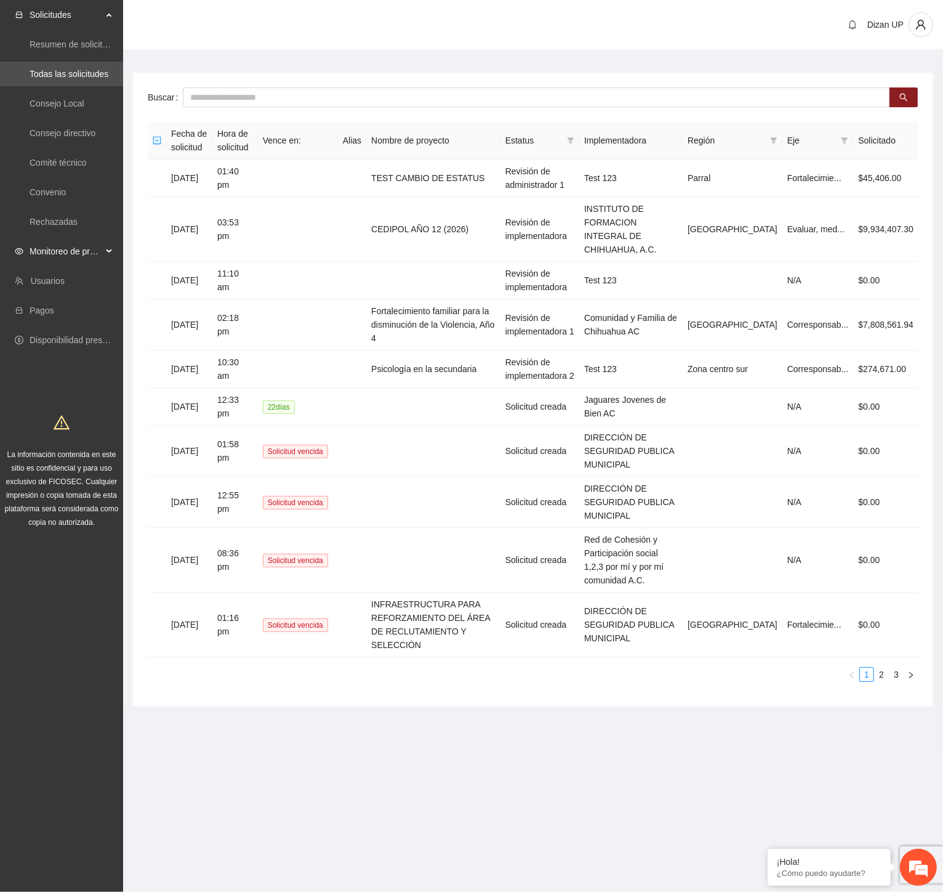
click at [54, 249] on span "Monitoreo de proyectos" at bounding box center [66, 251] width 73 height 25
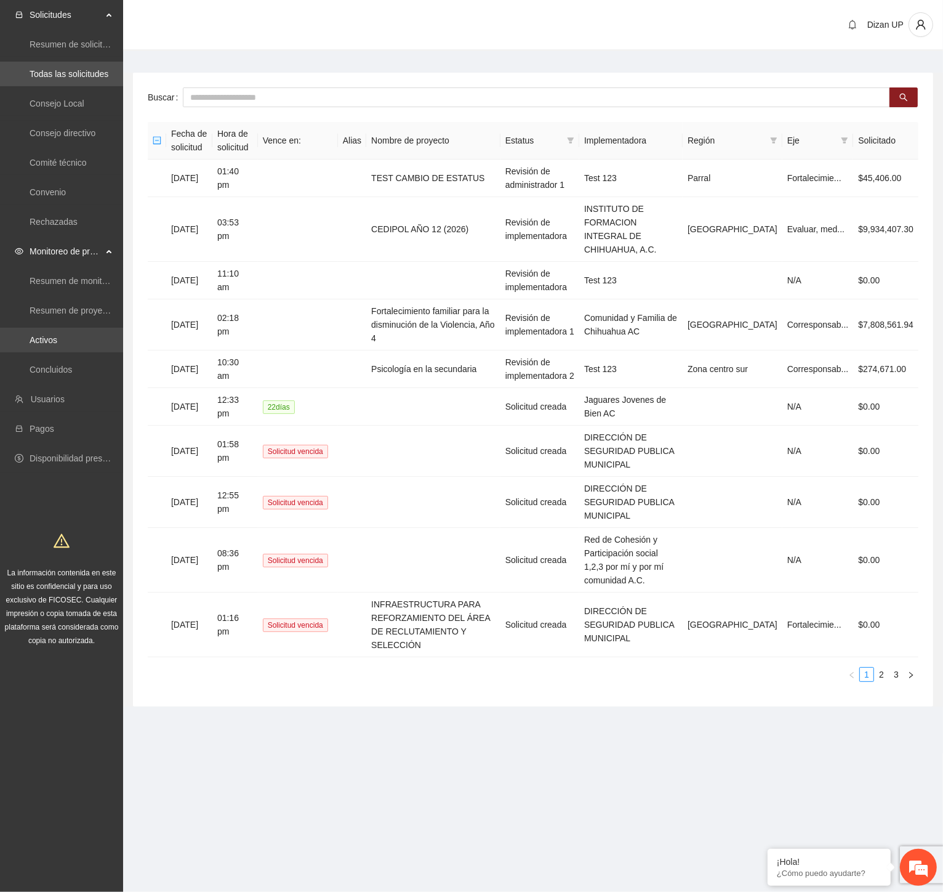
click at [41, 341] on link "Activos" at bounding box center [44, 340] width 28 height 10
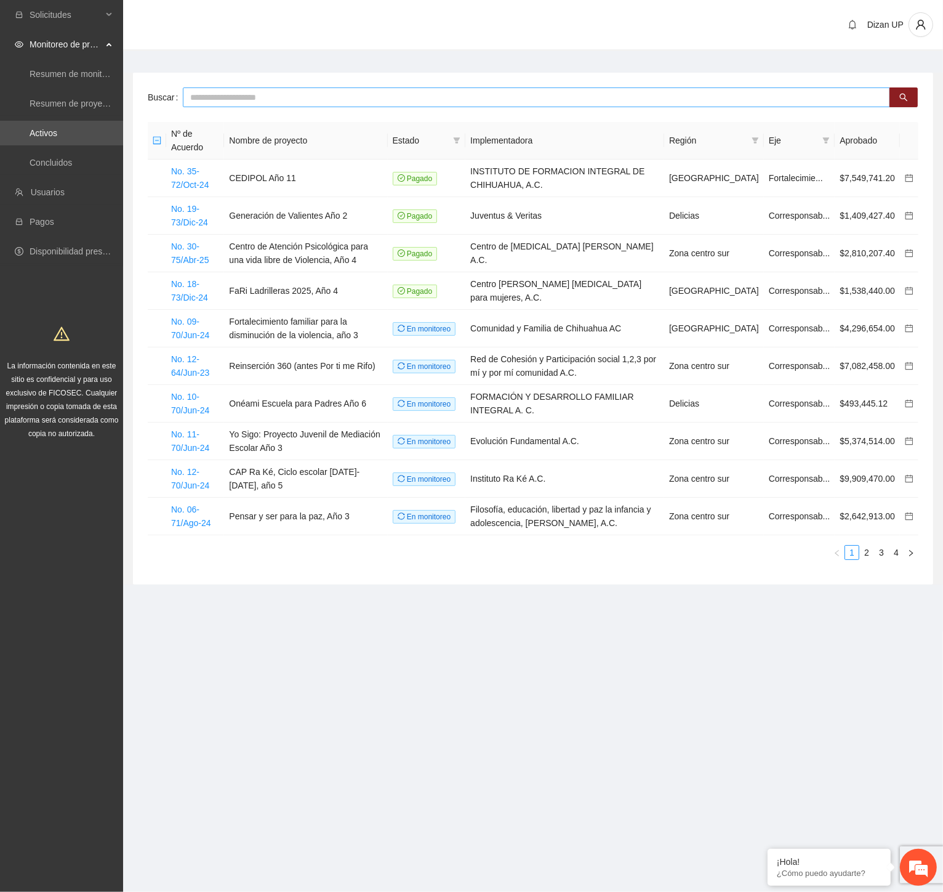
click at [254, 99] on input "text" at bounding box center [536, 97] width 707 height 20
type input "****"
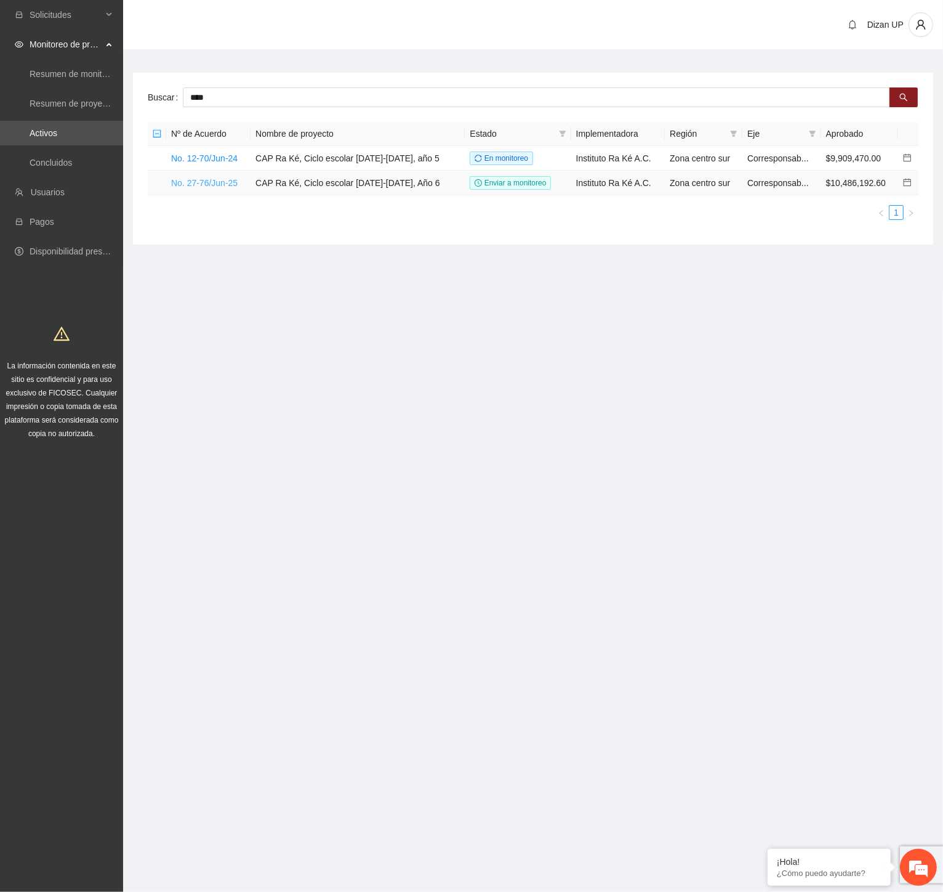
click at [211, 183] on link "No. 27-76/Jun-25" at bounding box center [204, 183] width 66 height 10
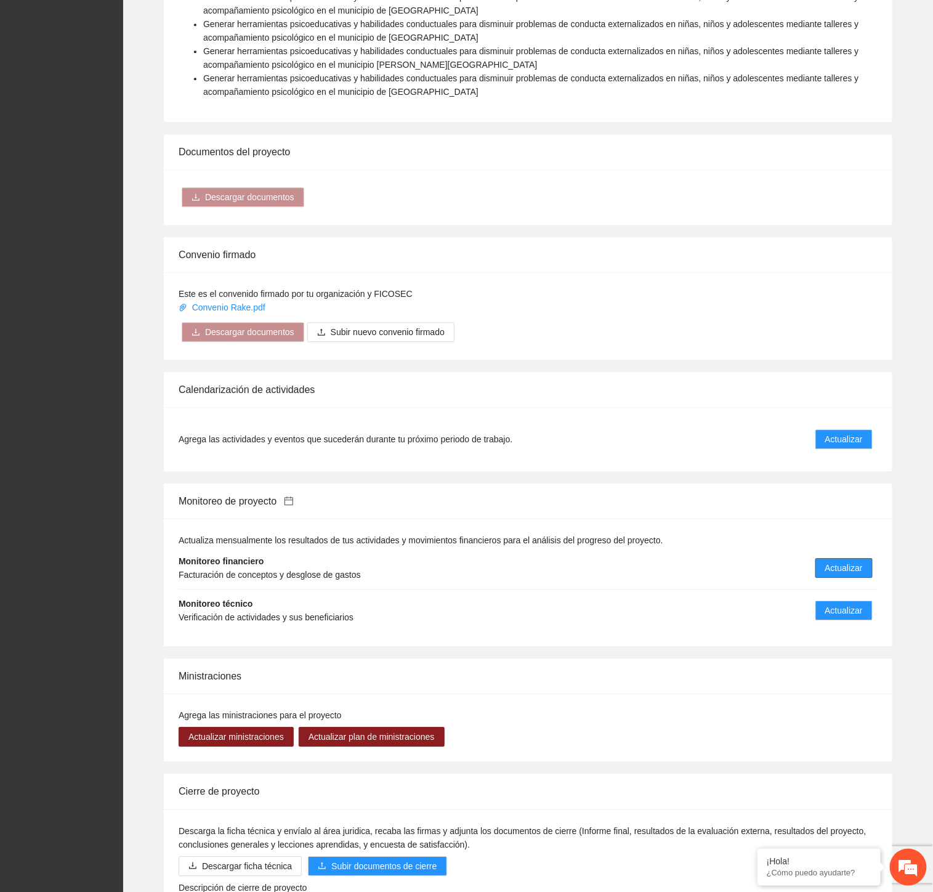
scroll to position [1119, 0]
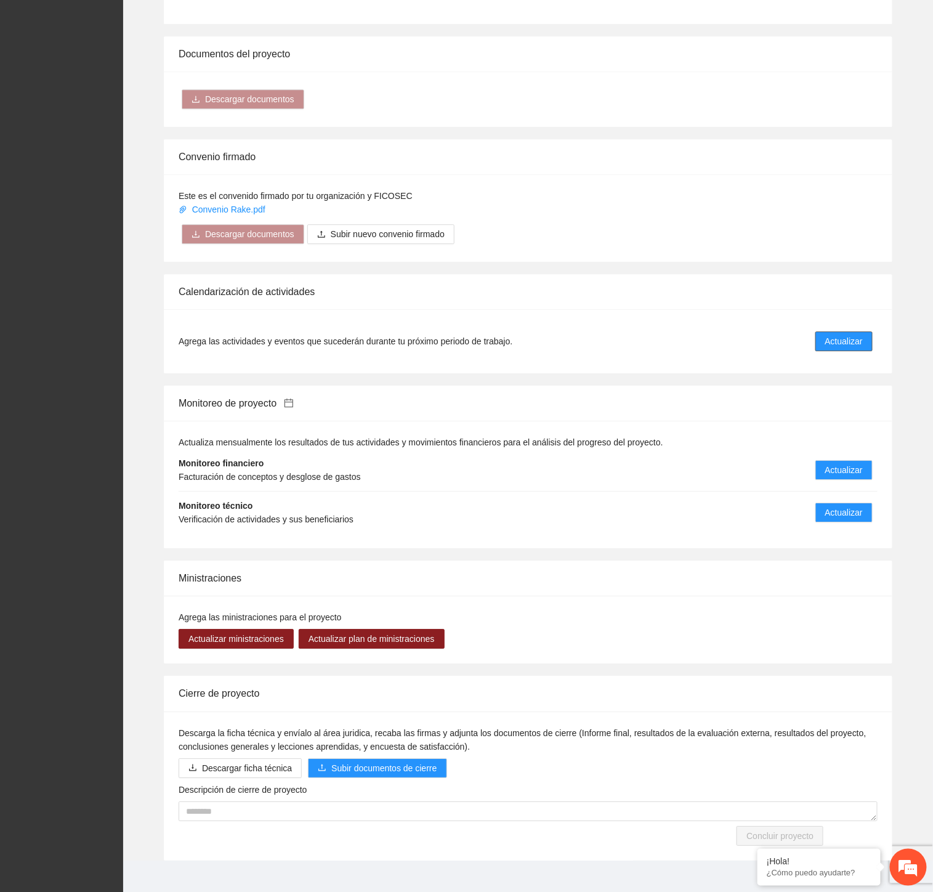
click at [829, 334] on span "Actualizar" at bounding box center [844, 341] width 38 height 14
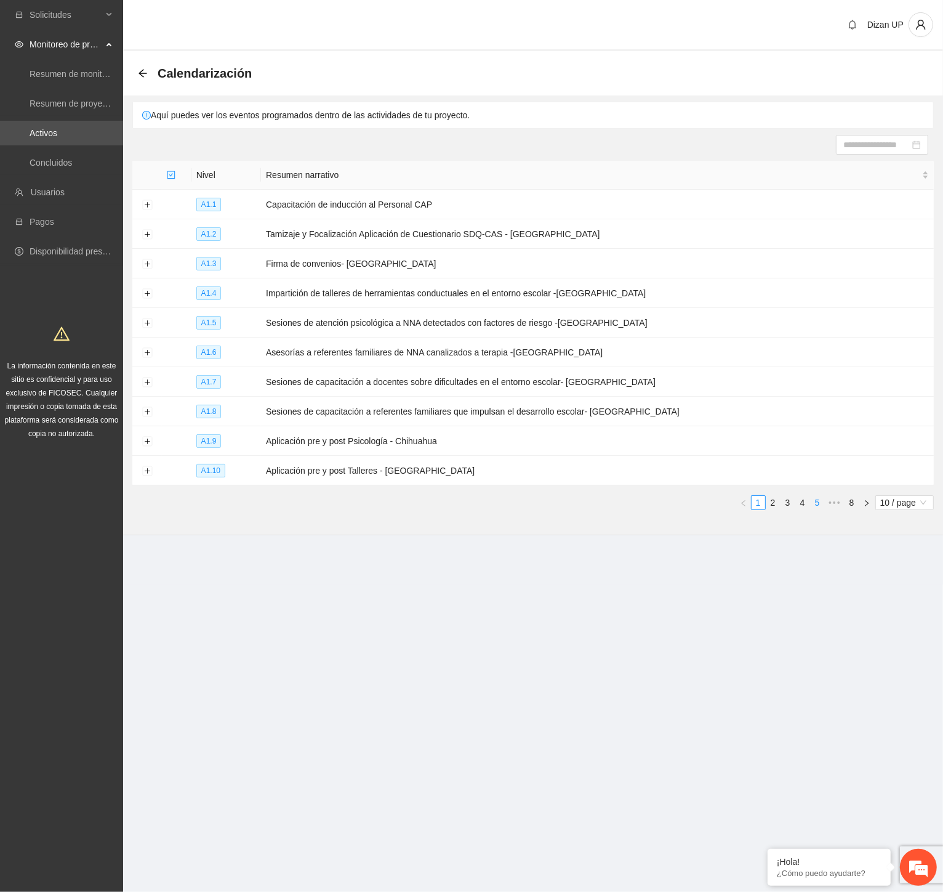
click at [815, 506] on link "5" at bounding box center [818, 503] width 14 height 14
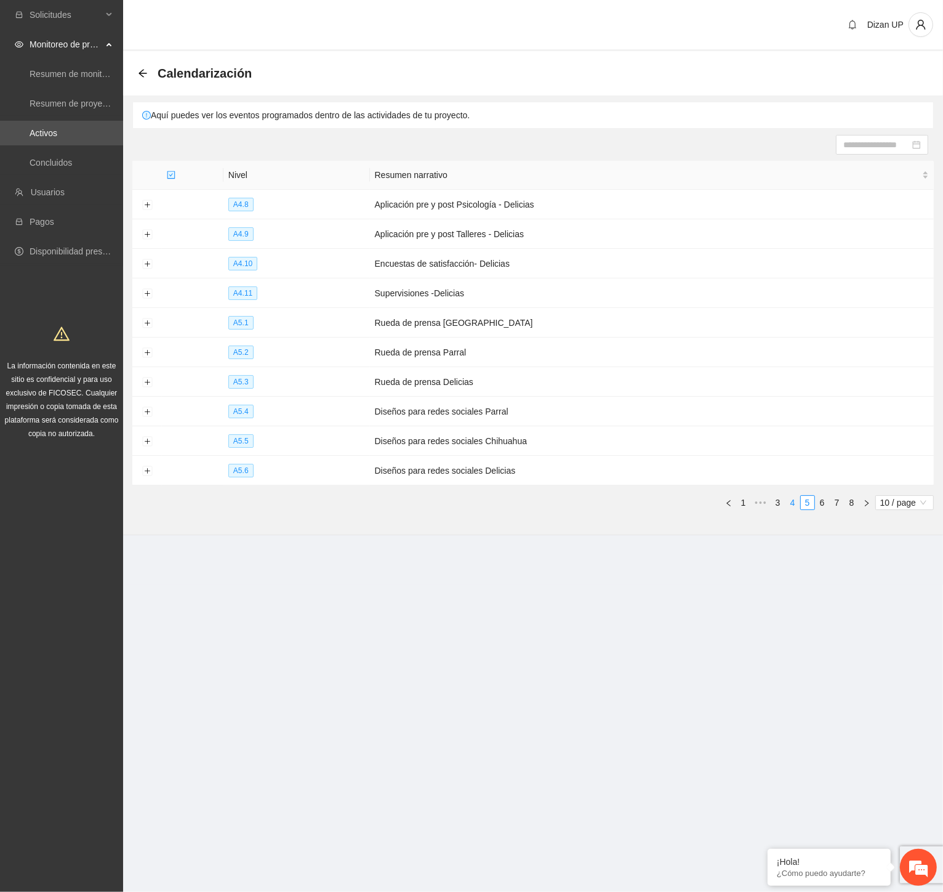
click at [793, 505] on link "4" at bounding box center [793, 503] width 14 height 14
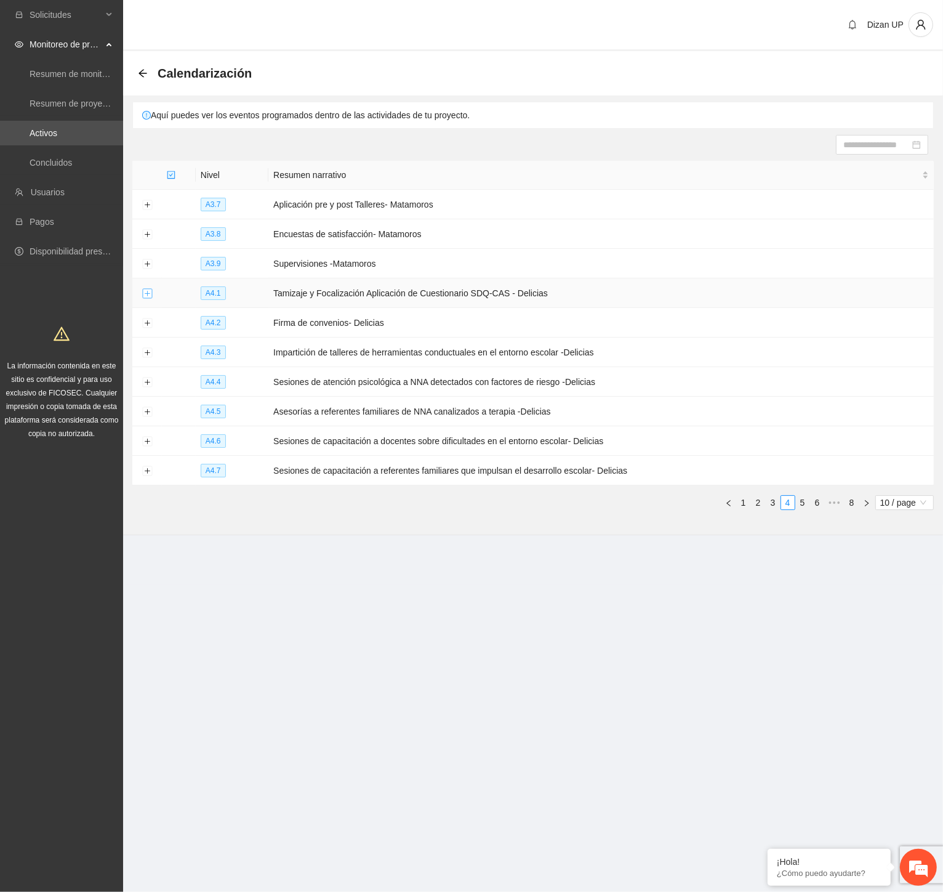
click at [147, 296] on button "Expand row" at bounding box center [147, 294] width 10 height 10
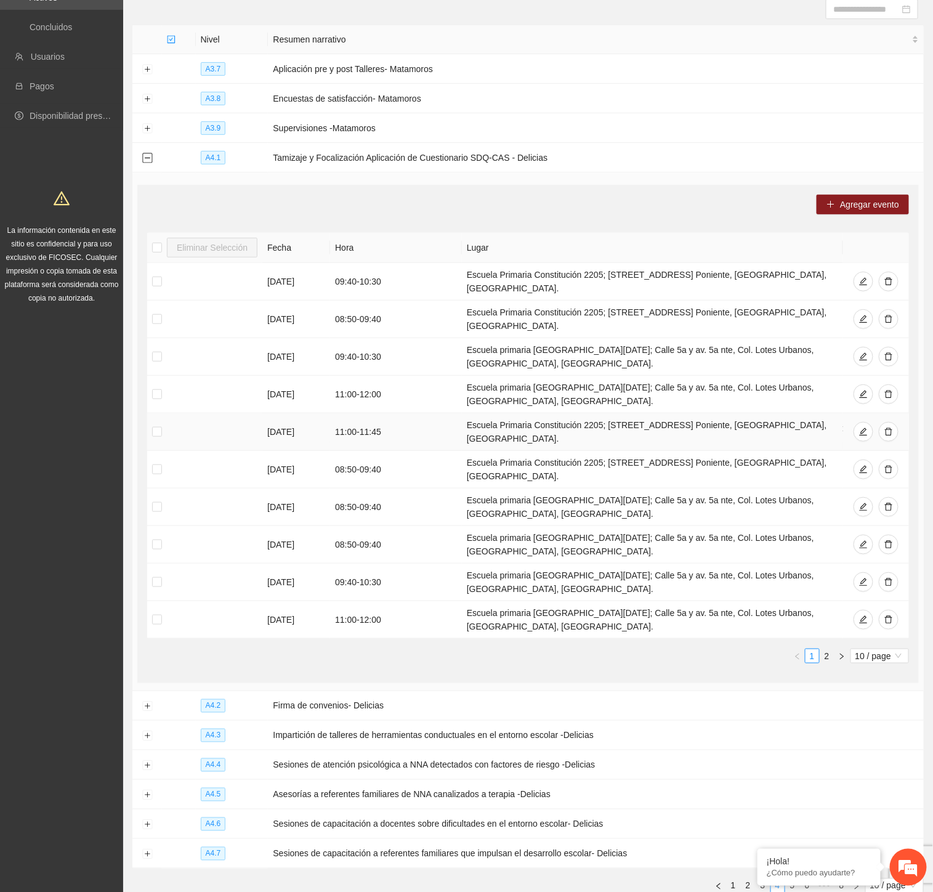
scroll to position [139, 0]
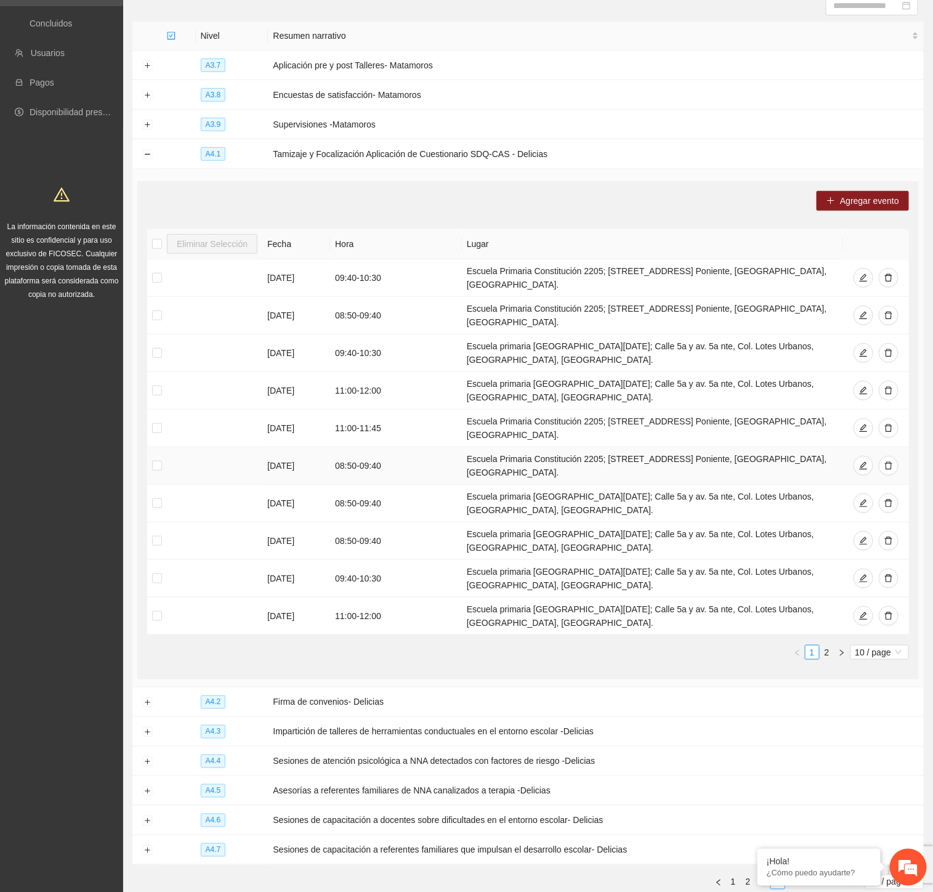
drag, startPoint x: 334, startPoint y: 421, endPoint x: 660, endPoint y: 419, distance: 325.7
click at [660, 447] on tr "[DATE] 08:50 - 09:40 Escuela Primaria Constitución [GEOGRAPHIC_DATA][STREET_ADD…" at bounding box center [528, 466] width 762 height 38
click at [583, 447] on td "Escuela Primaria Constitución 2205; [STREET_ADDRESS] Poniente, [GEOGRAPHIC_DATA…" at bounding box center [652, 466] width 381 height 38
drag, startPoint x: 469, startPoint y: 453, endPoint x: 650, endPoint y: 453, distance: 180.4
click at [650, 485] on td "Escuela primaria [GEOGRAPHIC_DATA][DATE]; Calle 5a y av. 5a nte, Col. Lotes Urb…" at bounding box center [652, 504] width 381 height 38
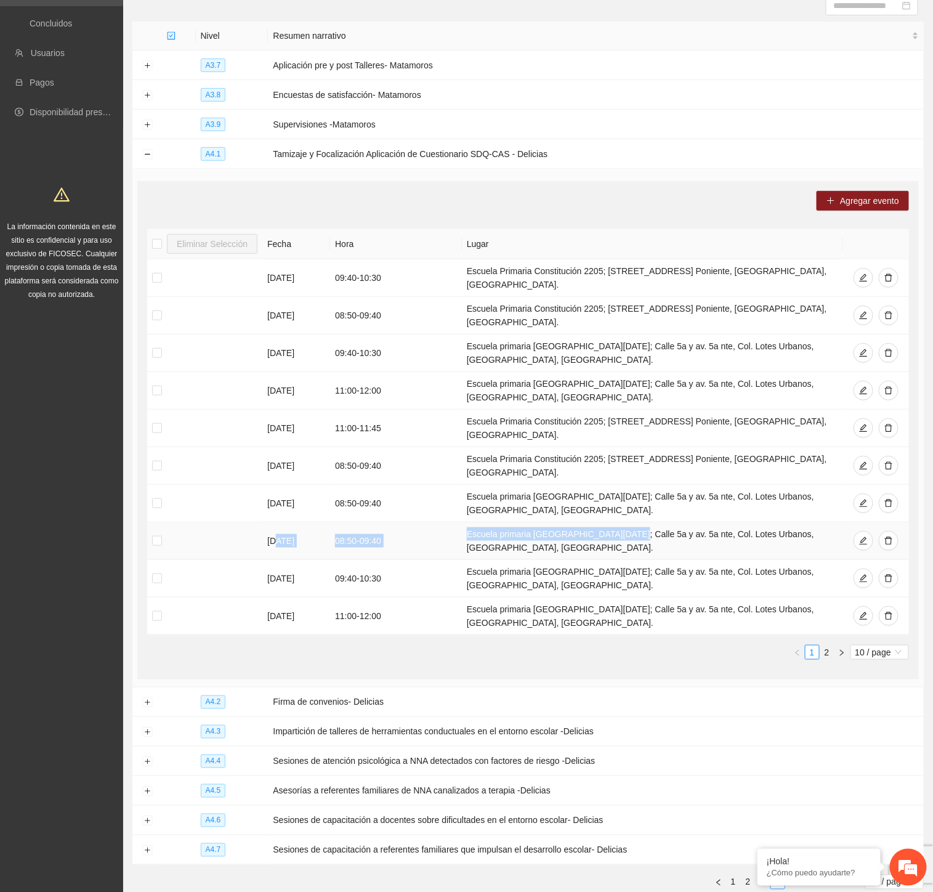
drag, startPoint x: 275, startPoint y: 483, endPoint x: 624, endPoint y: 489, distance: 349.8
click at [624, 522] on tr "[DATE] 08:50 - 09:40 Escuela primaria [GEOGRAPHIC_DATA][DATE]; Calle 5a y av. 5…" at bounding box center [528, 541] width 762 height 38
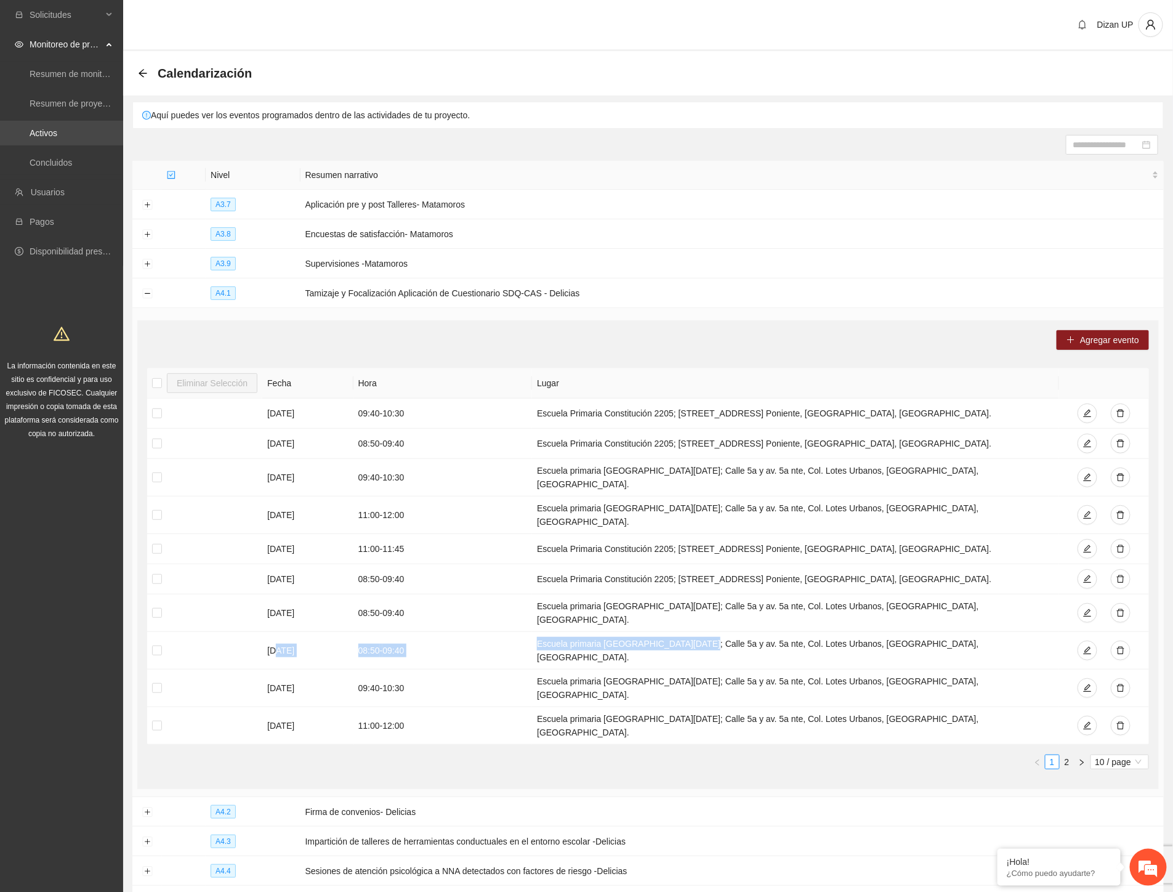
click at [39, 133] on link "Activos" at bounding box center [44, 133] width 28 height 10
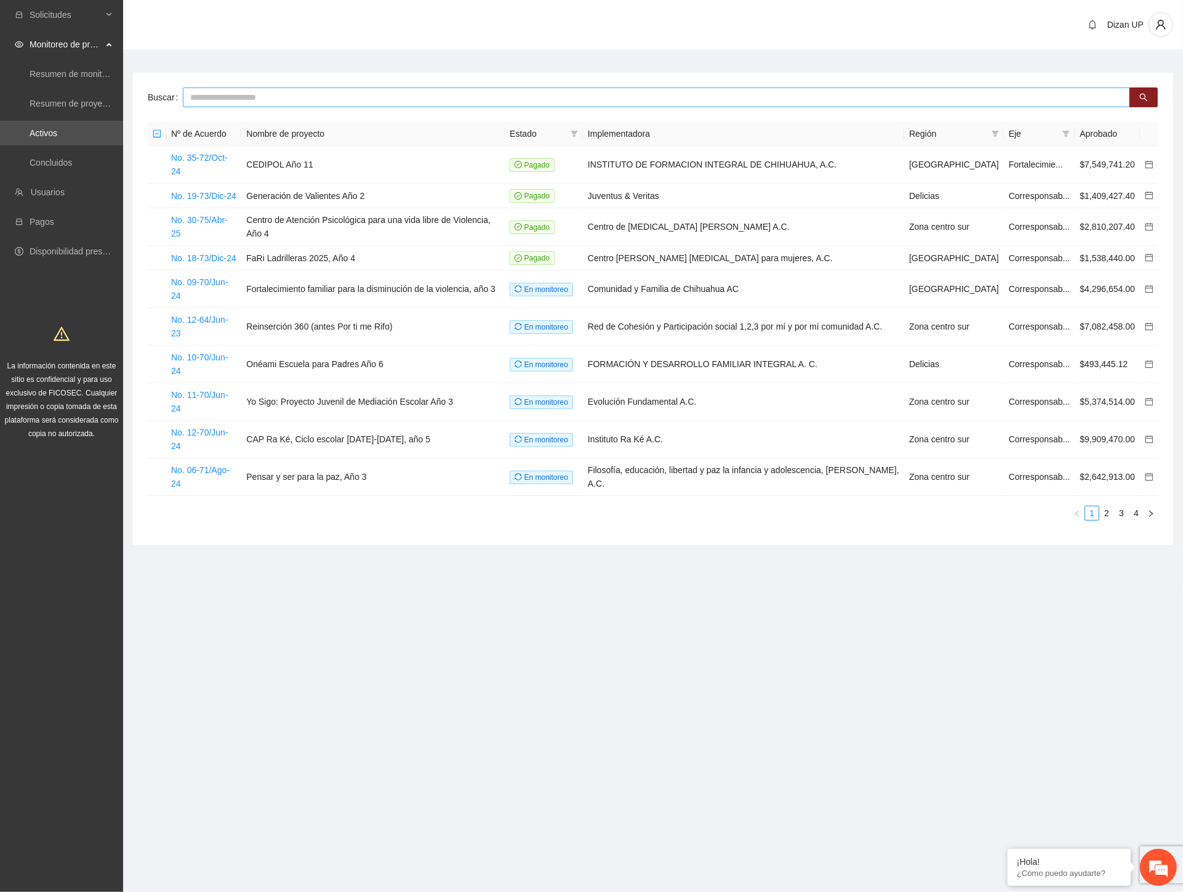
click at [246, 95] on input "text" at bounding box center [657, 97] width 948 height 20
type input "****"
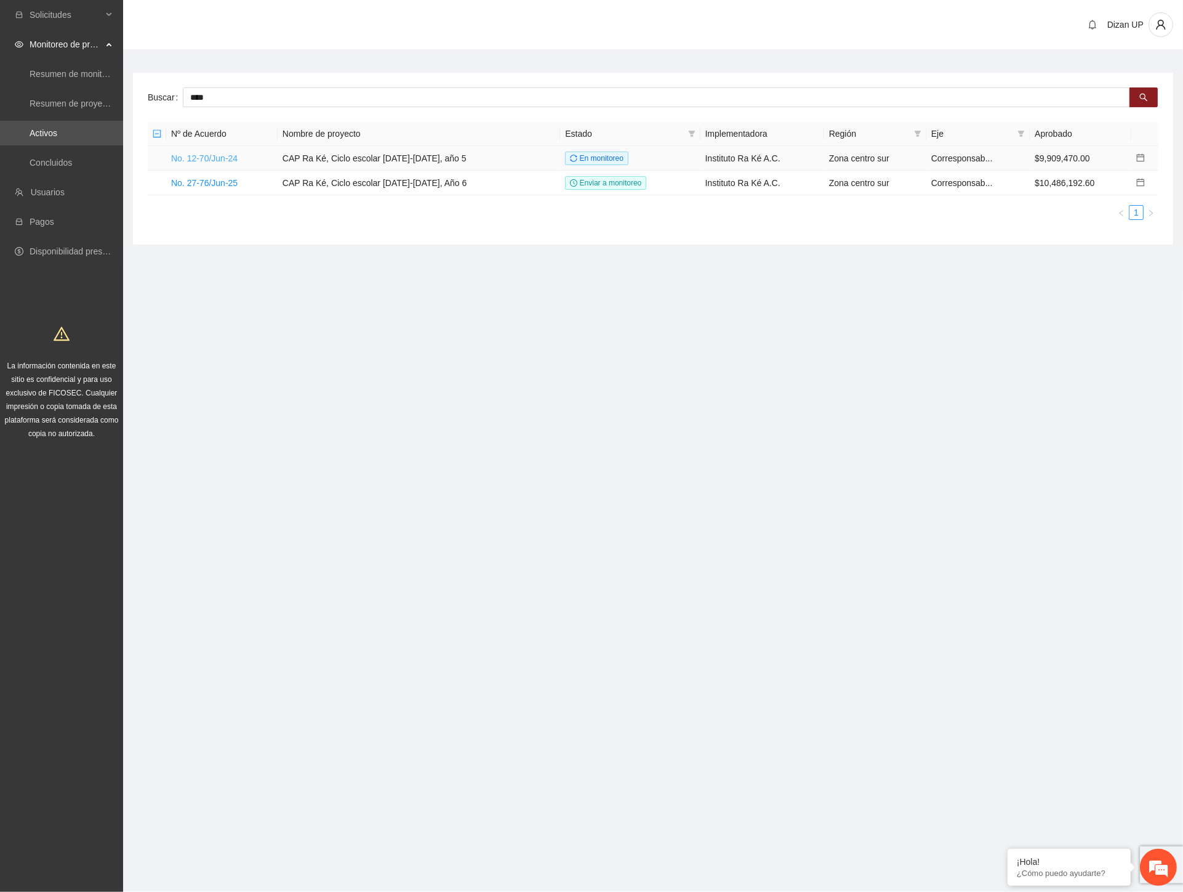
click at [214, 156] on link "No. 12-70/Jun-24" at bounding box center [204, 158] width 66 height 10
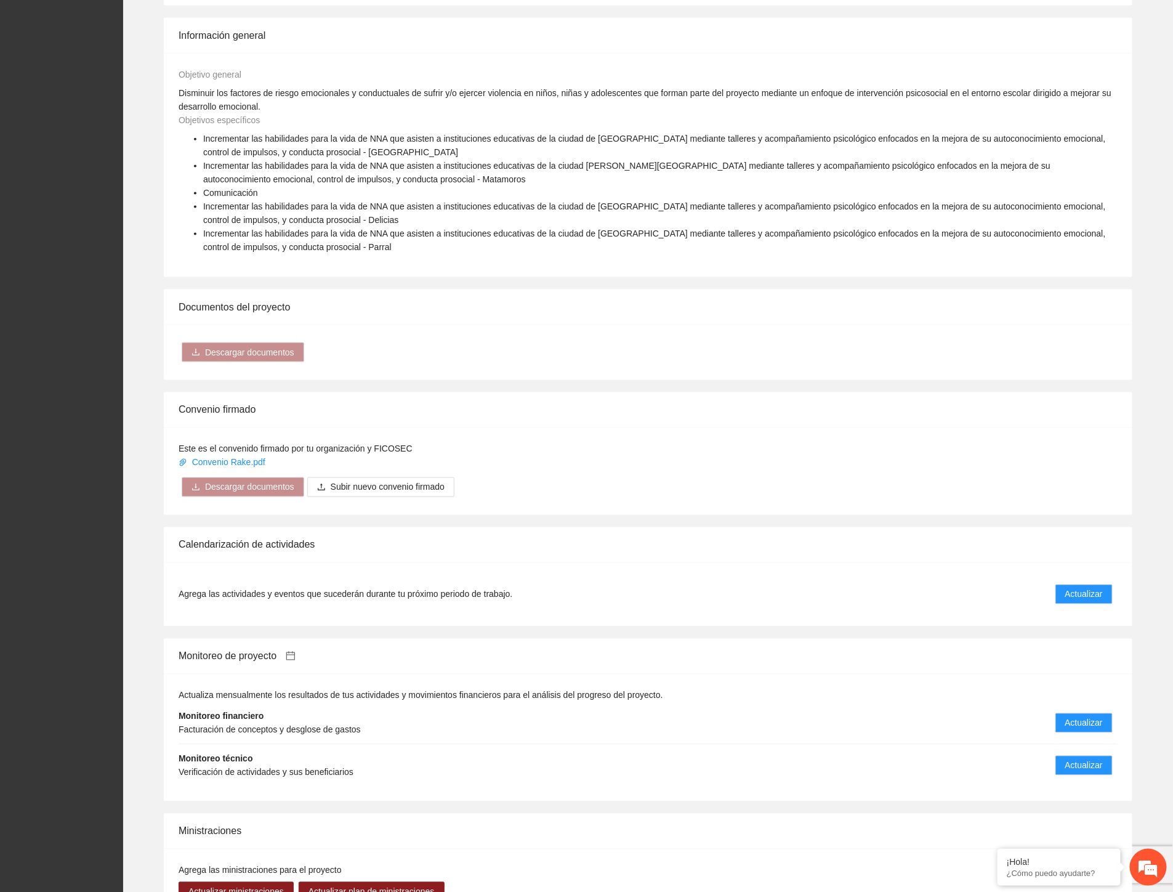
scroll to position [821, 0]
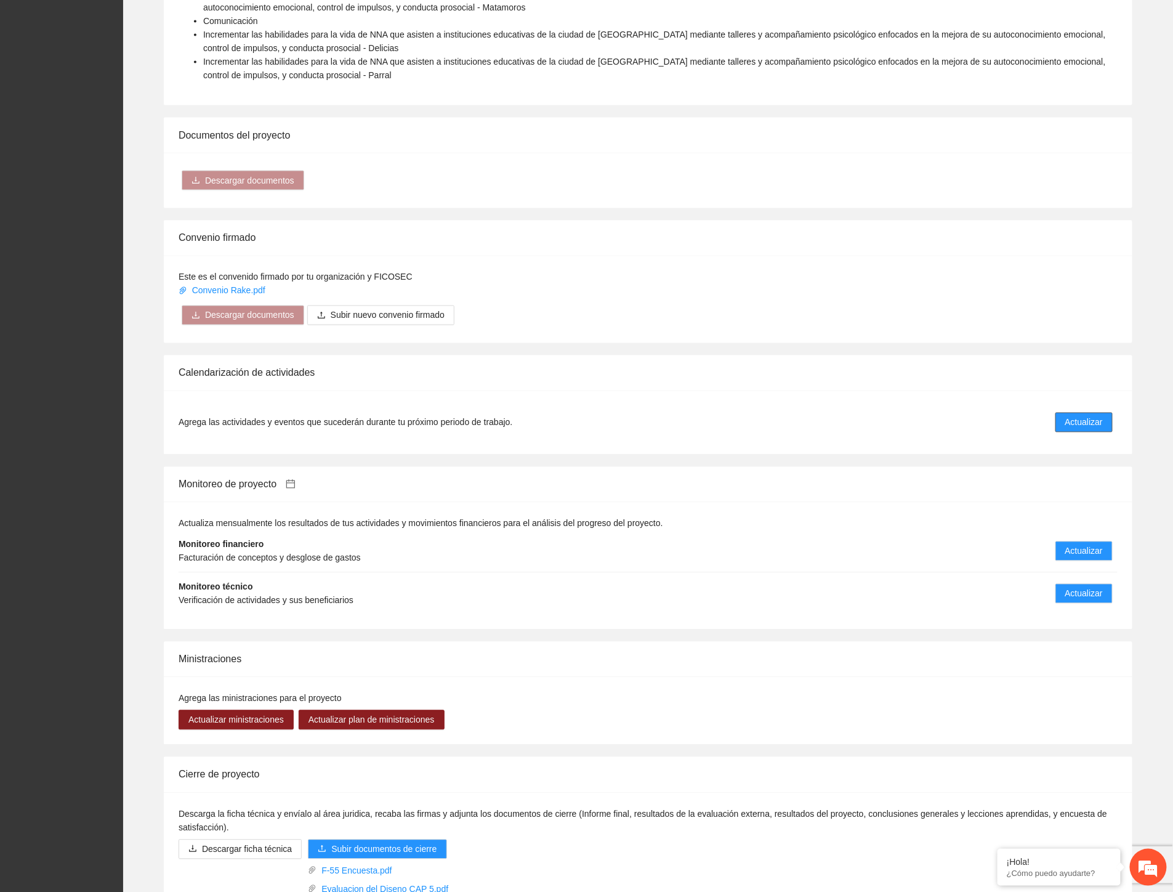
click at [1070, 416] on span "Actualizar" at bounding box center [1084, 423] width 38 height 14
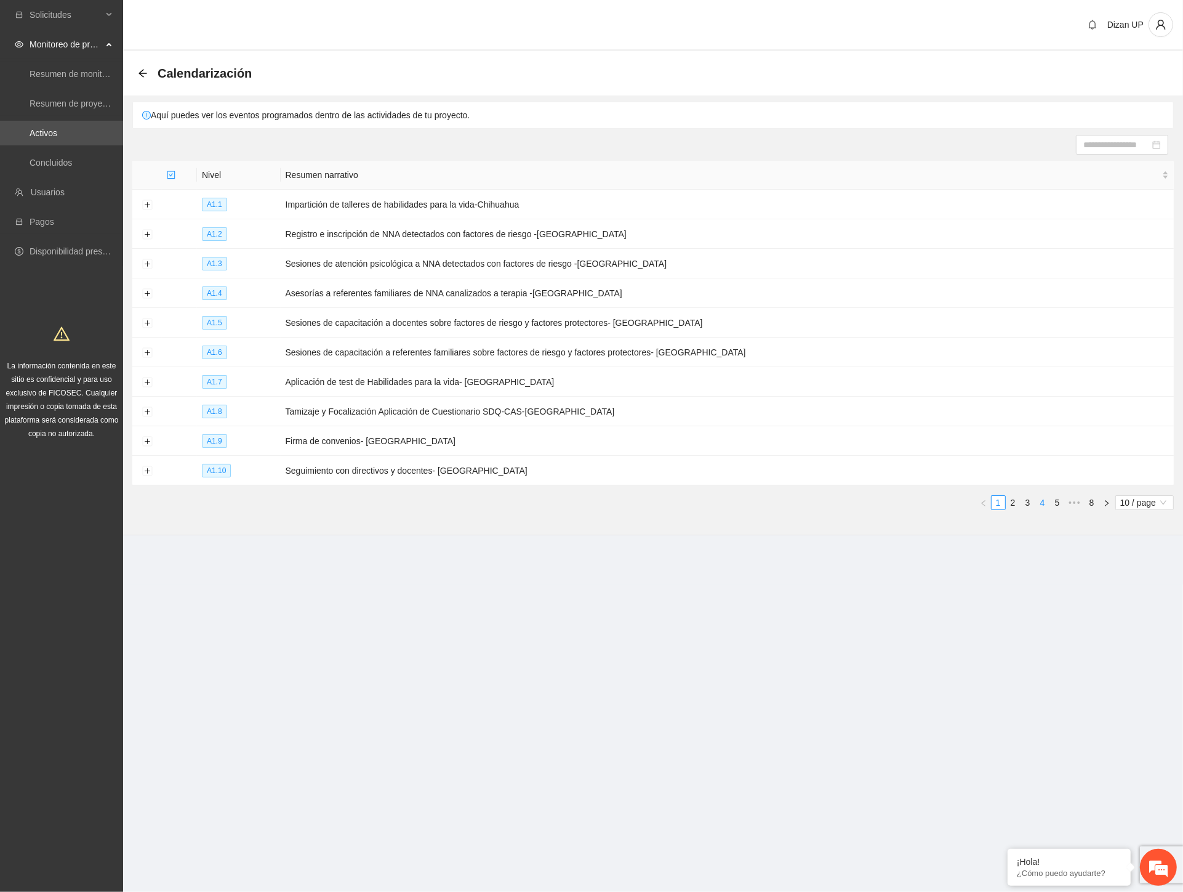
click at [1036, 505] on li "4" at bounding box center [1043, 502] width 15 height 15
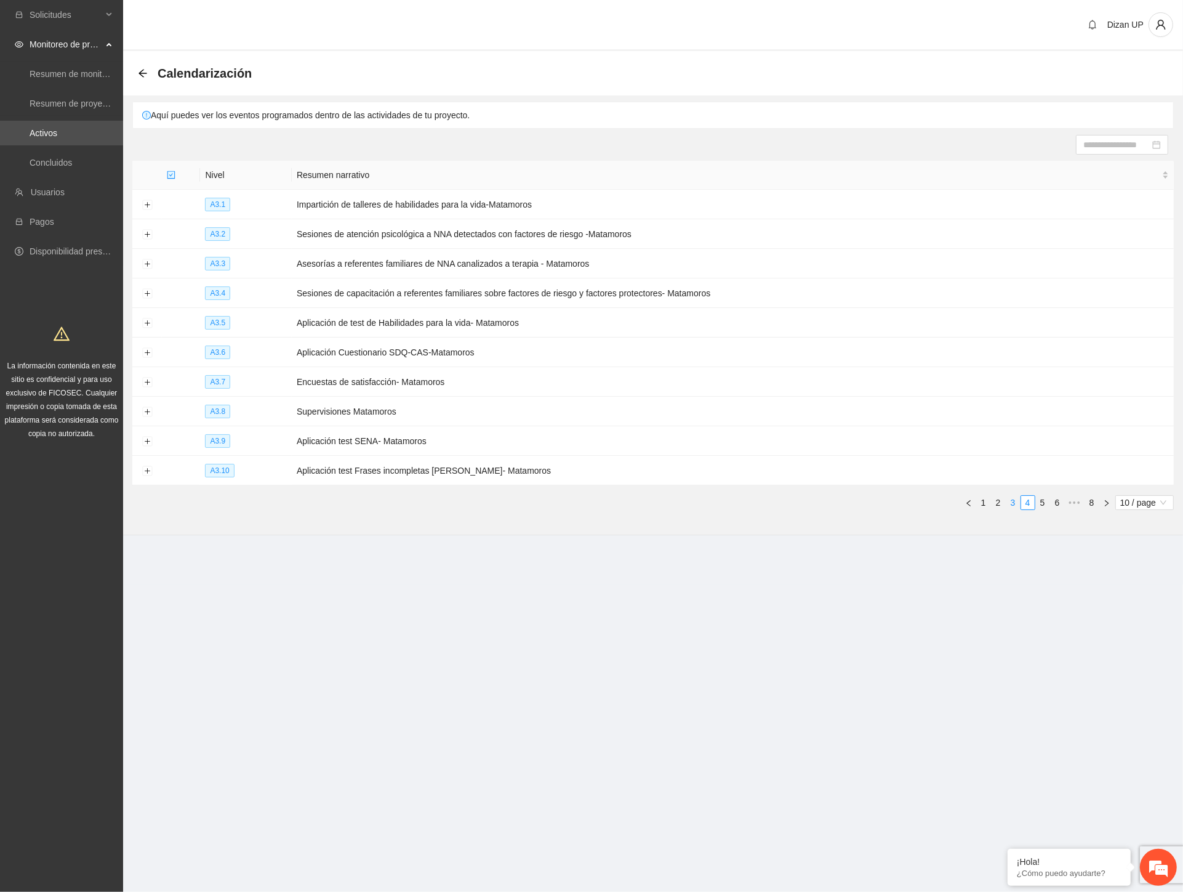
click at [1012, 505] on link "3" at bounding box center [1014, 503] width 14 height 14
click at [147, 415] on button "Expand row" at bounding box center [147, 412] width 10 height 10
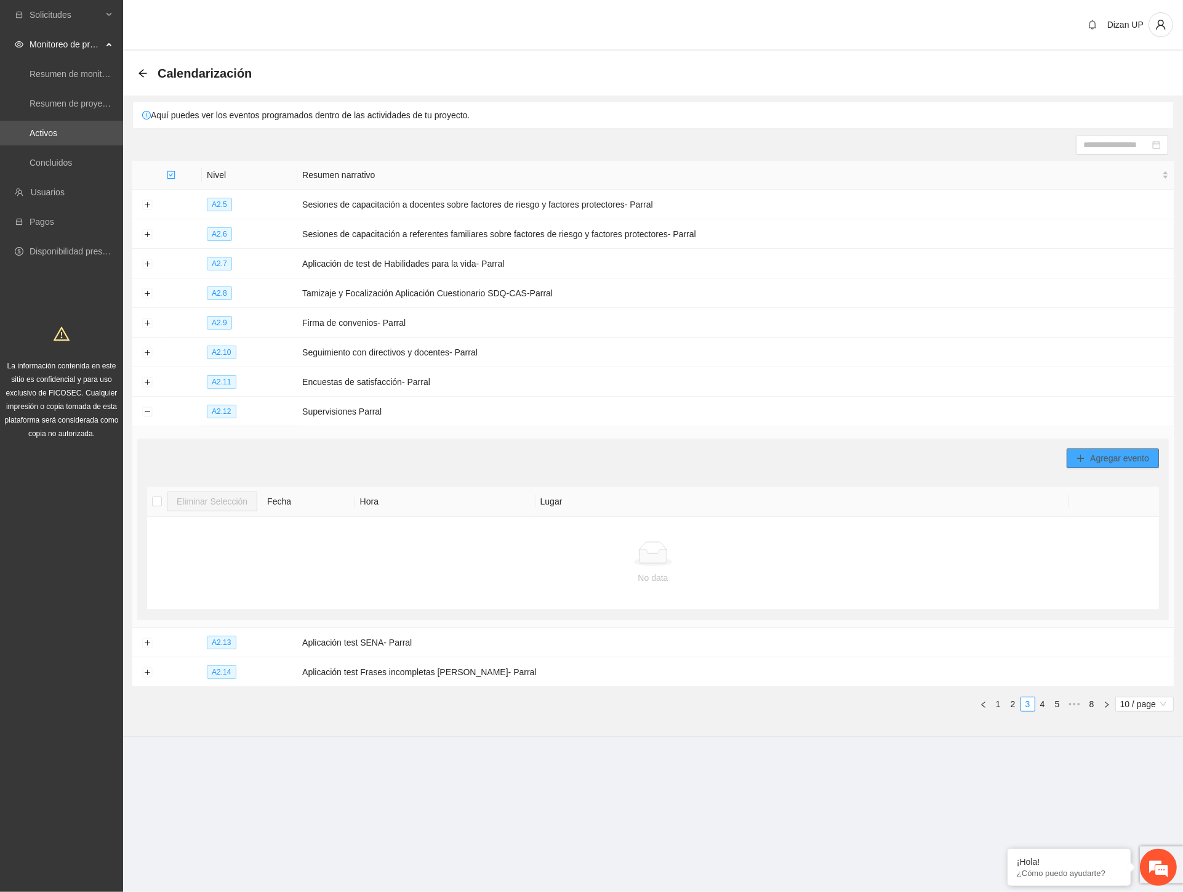
click at [1119, 457] on span "Agregar evento" at bounding box center [1119, 458] width 59 height 14
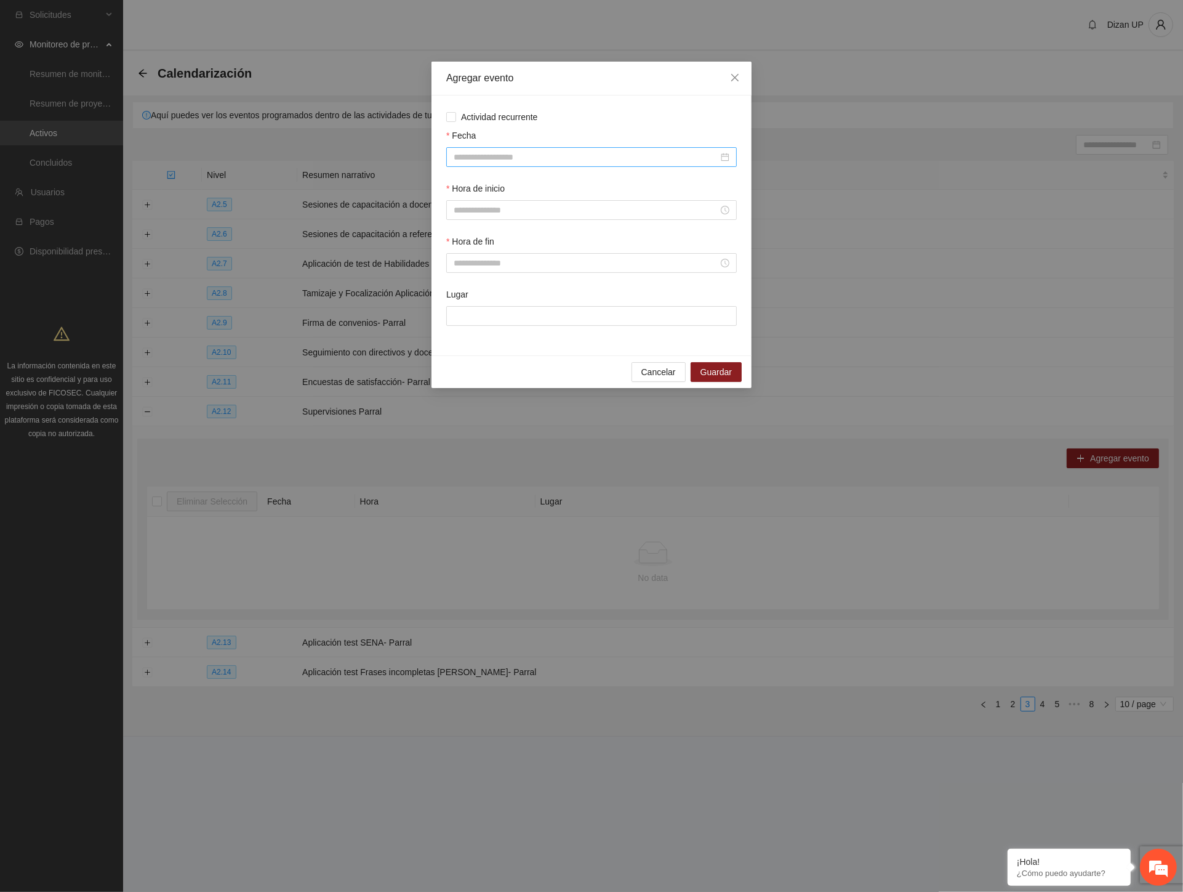
click at [512, 155] on input "Fecha" at bounding box center [586, 157] width 265 height 14
type input "**********"
click at [469, 182] on span "button" at bounding box center [472, 183] width 6 height 6
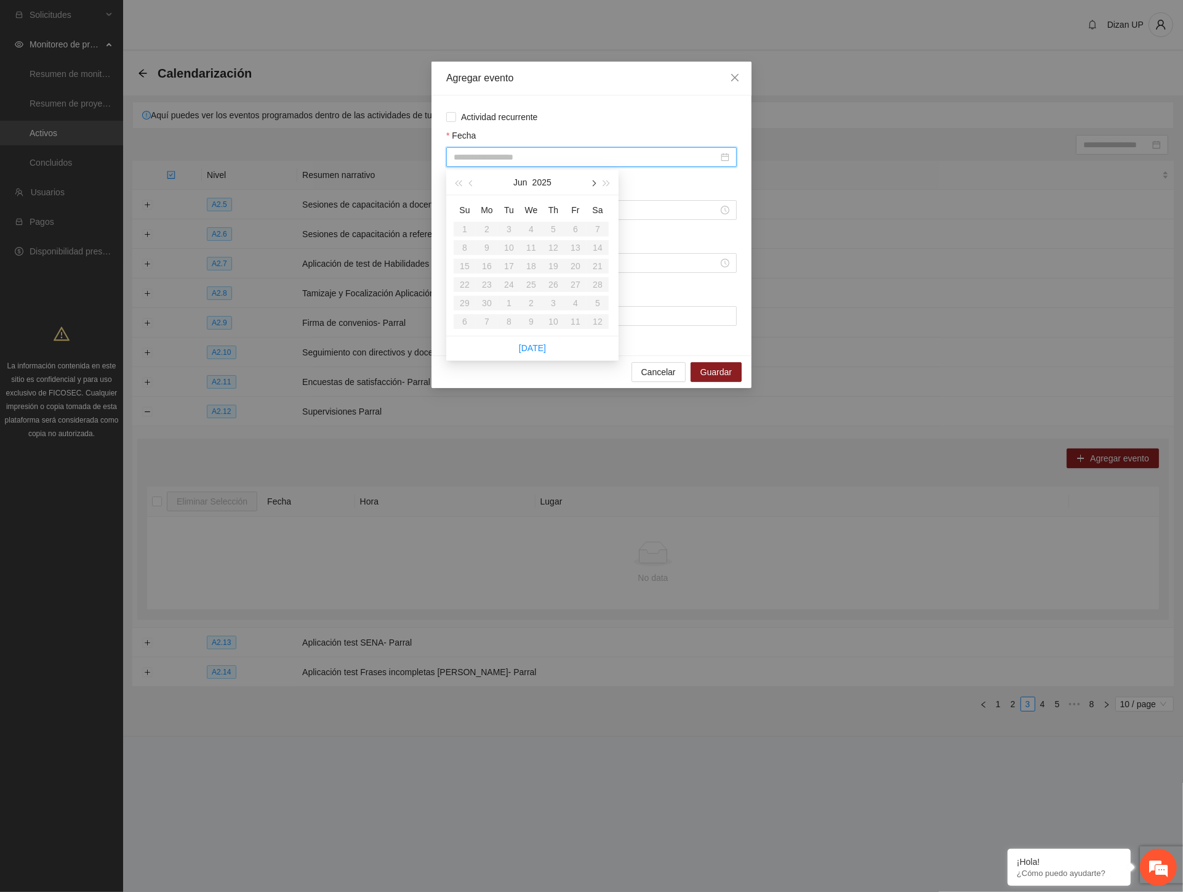
click at [594, 182] on span "button" at bounding box center [593, 183] width 6 height 6
click at [522, 134] on div "Fecha" at bounding box center [591, 138] width 291 height 18
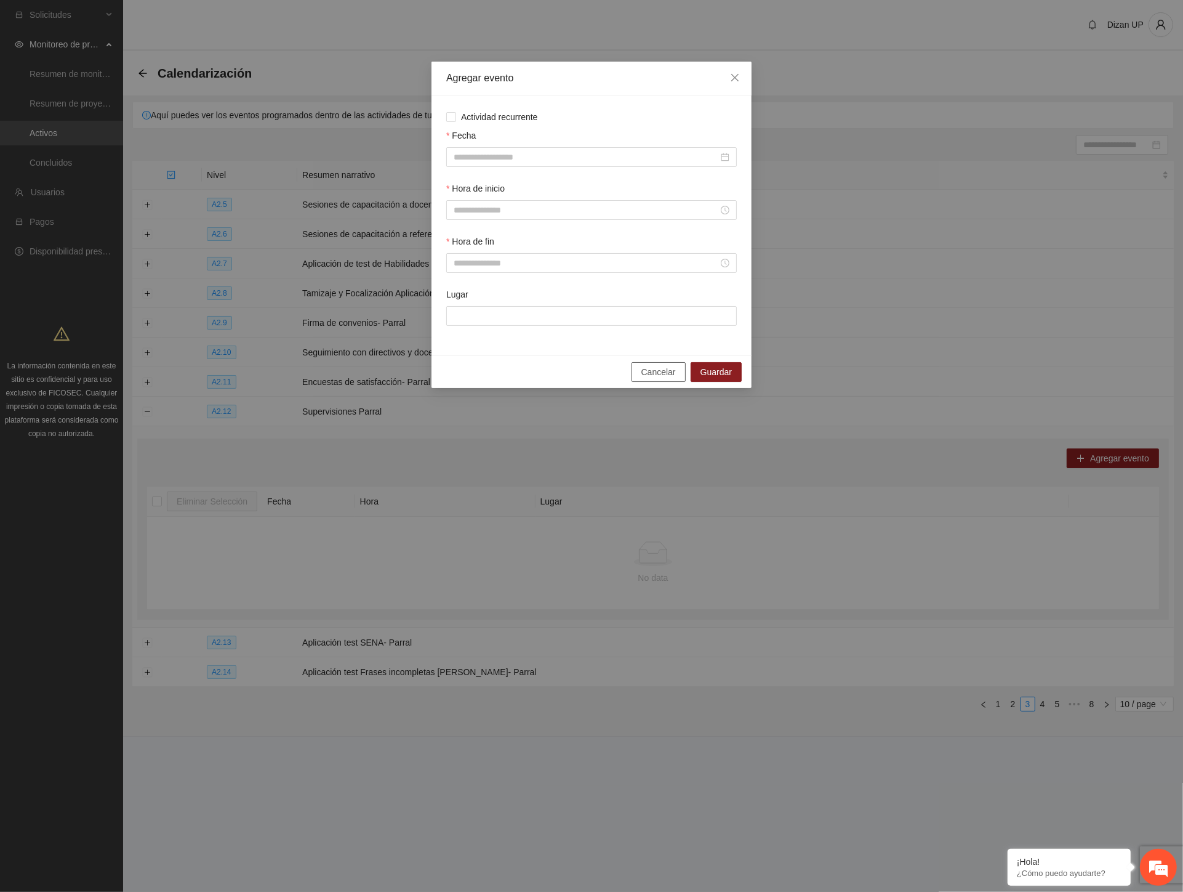
click at [659, 377] on span "Cancelar" at bounding box center [659, 372] width 34 height 14
